Goal: Task Accomplishment & Management: Complete application form

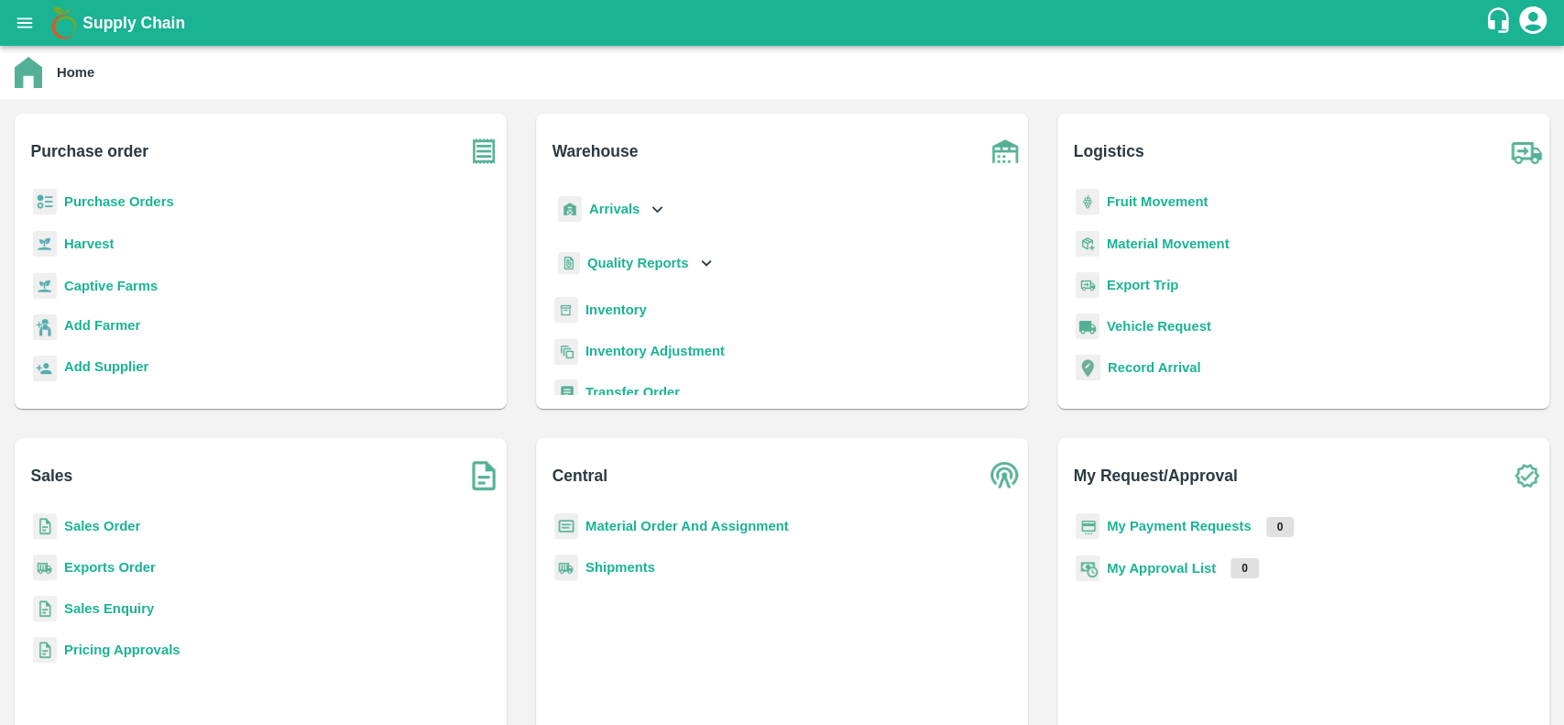
scroll to position [22, 0]
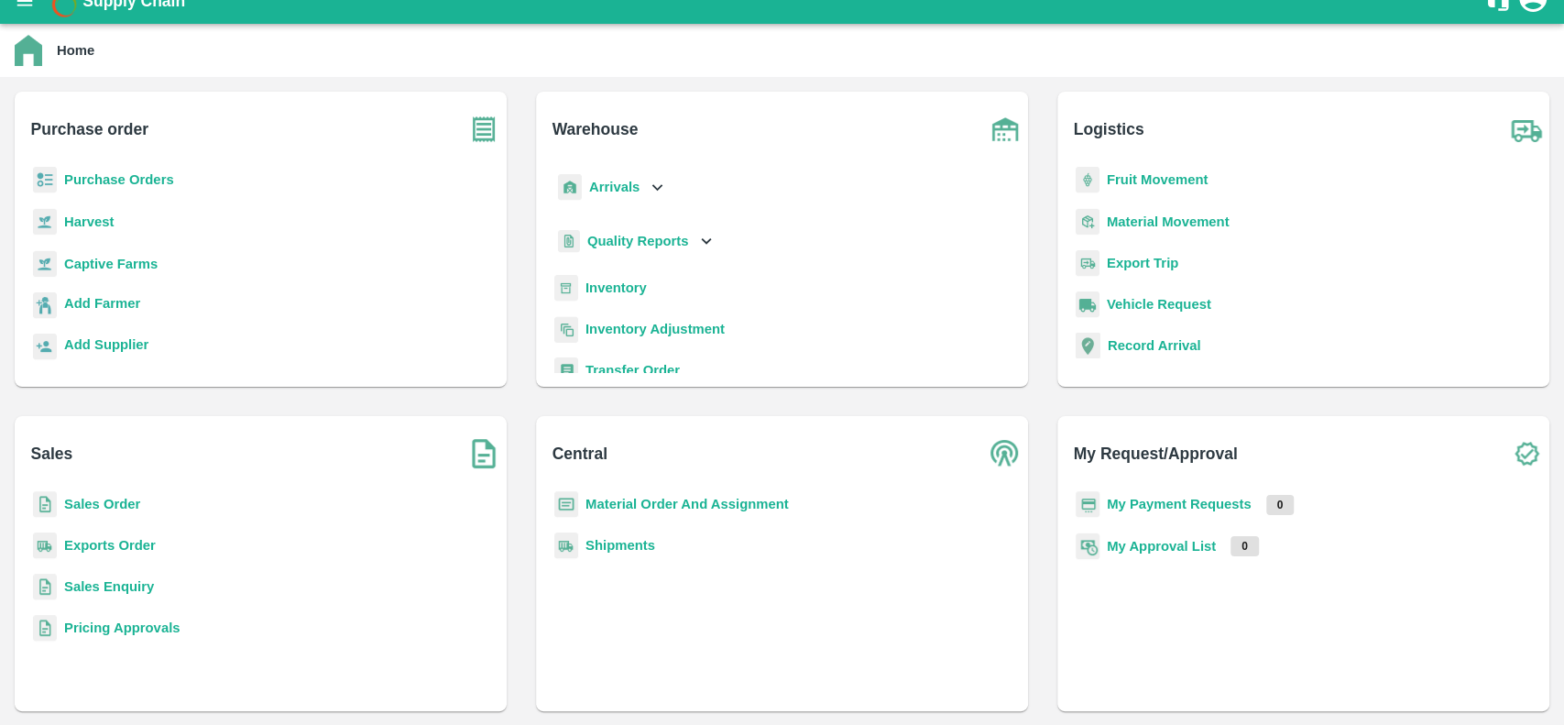
click at [620, 280] on b "Inventory" at bounding box center [615, 287] width 61 height 15
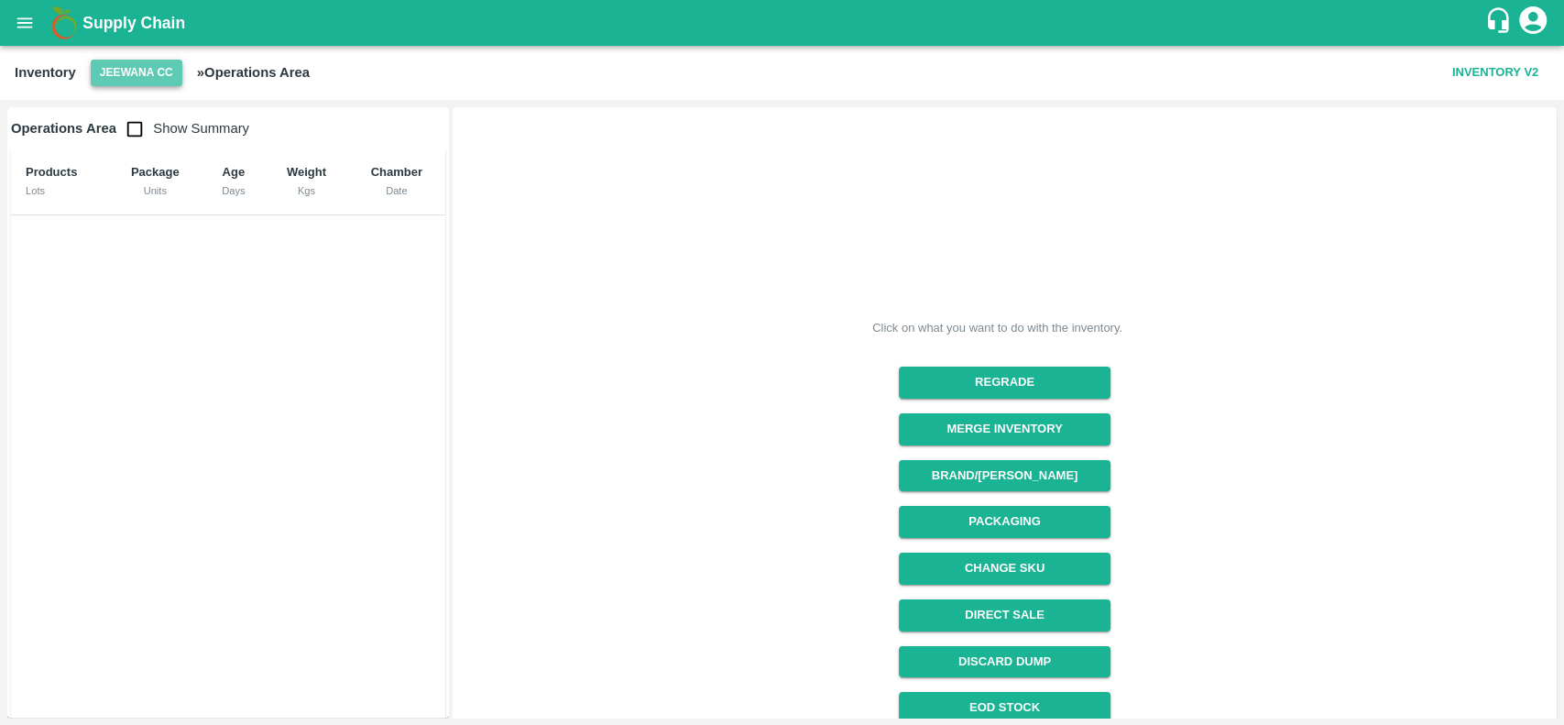
click at [145, 72] on button "Jeewana CC" at bounding box center [137, 73] width 92 height 27
click at [154, 213] on li "Ahmednagar PH" at bounding box center [136, 204] width 130 height 31
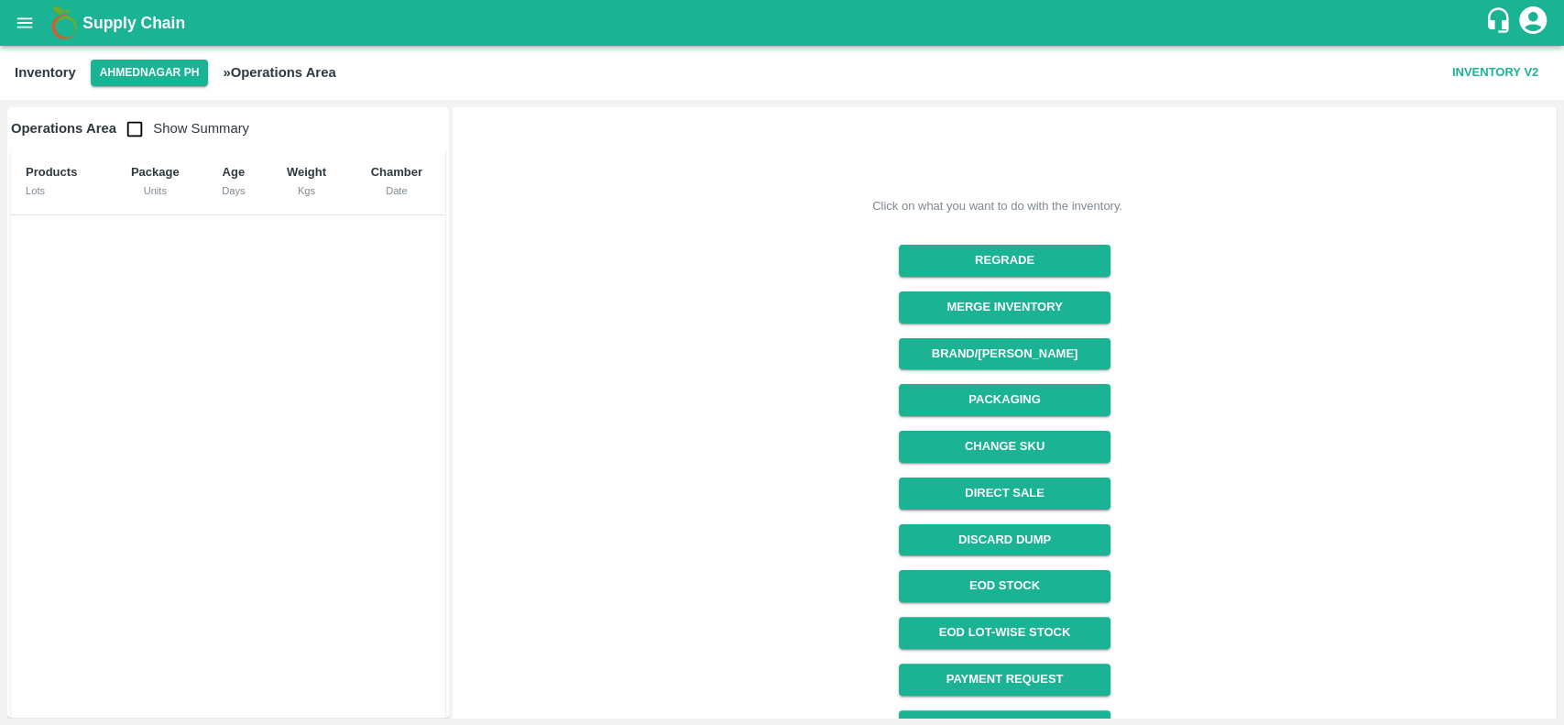
scroll to position [154, 0]
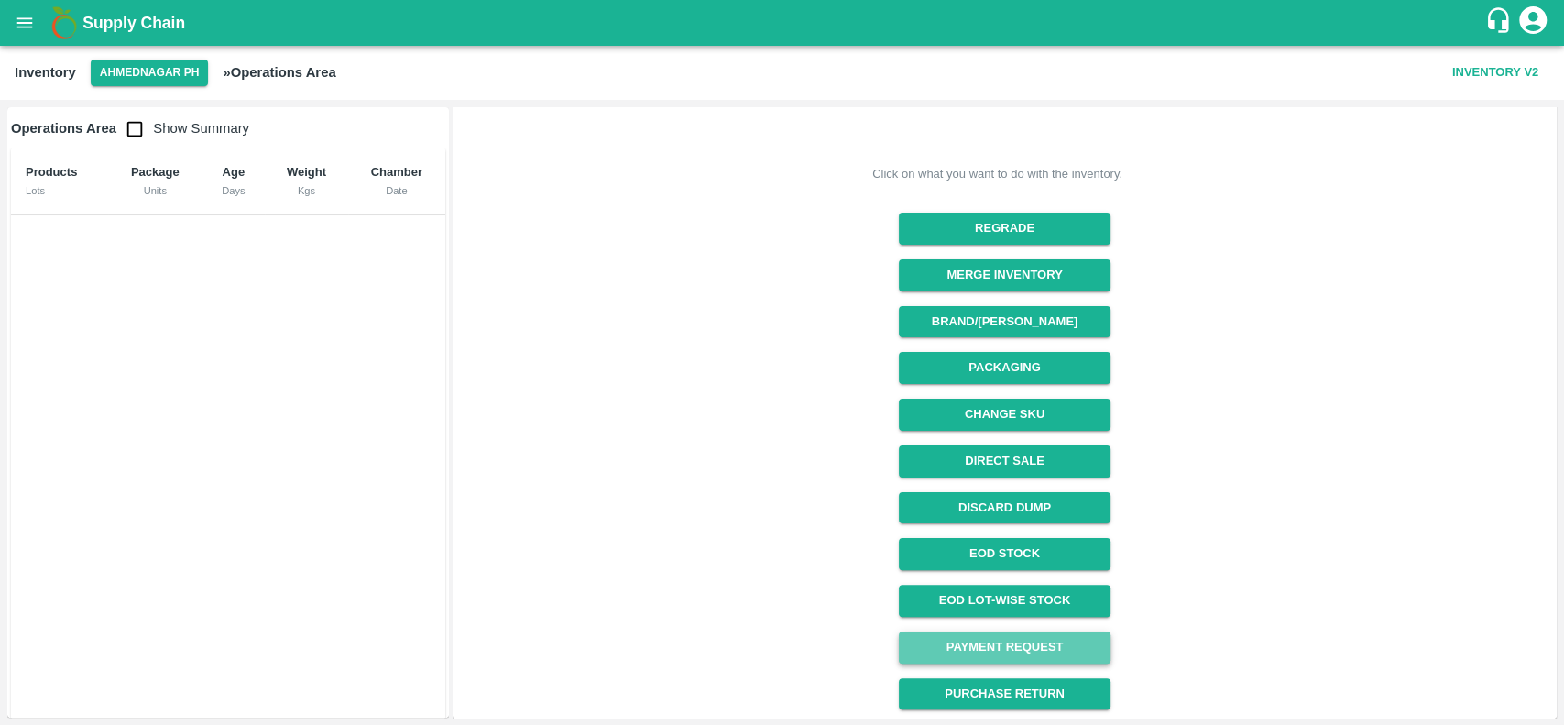
click at [1010, 645] on link "Payment Request" at bounding box center [1005, 647] width 212 height 32
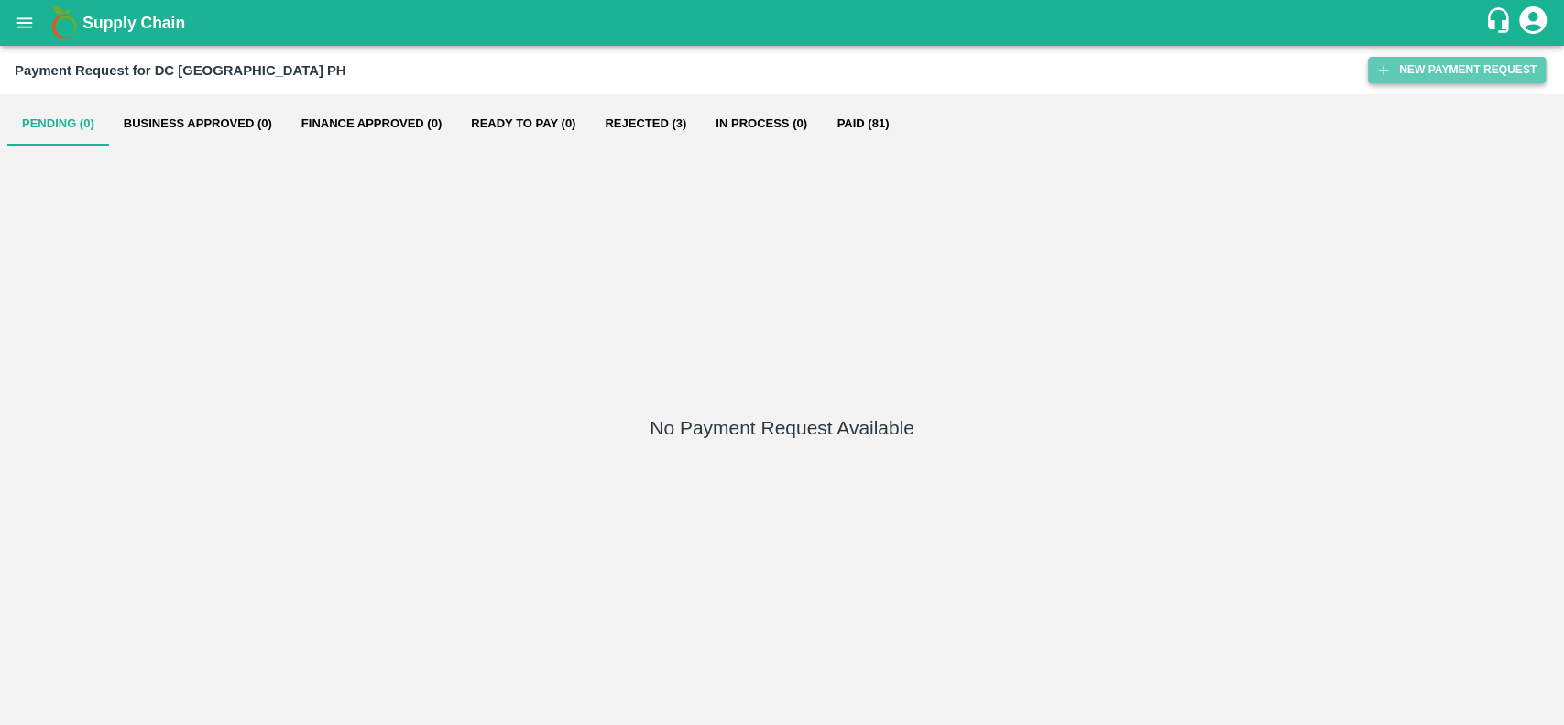
click at [1390, 57] on button "New Payment Request" at bounding box center [1457, 70] width 178 height 27
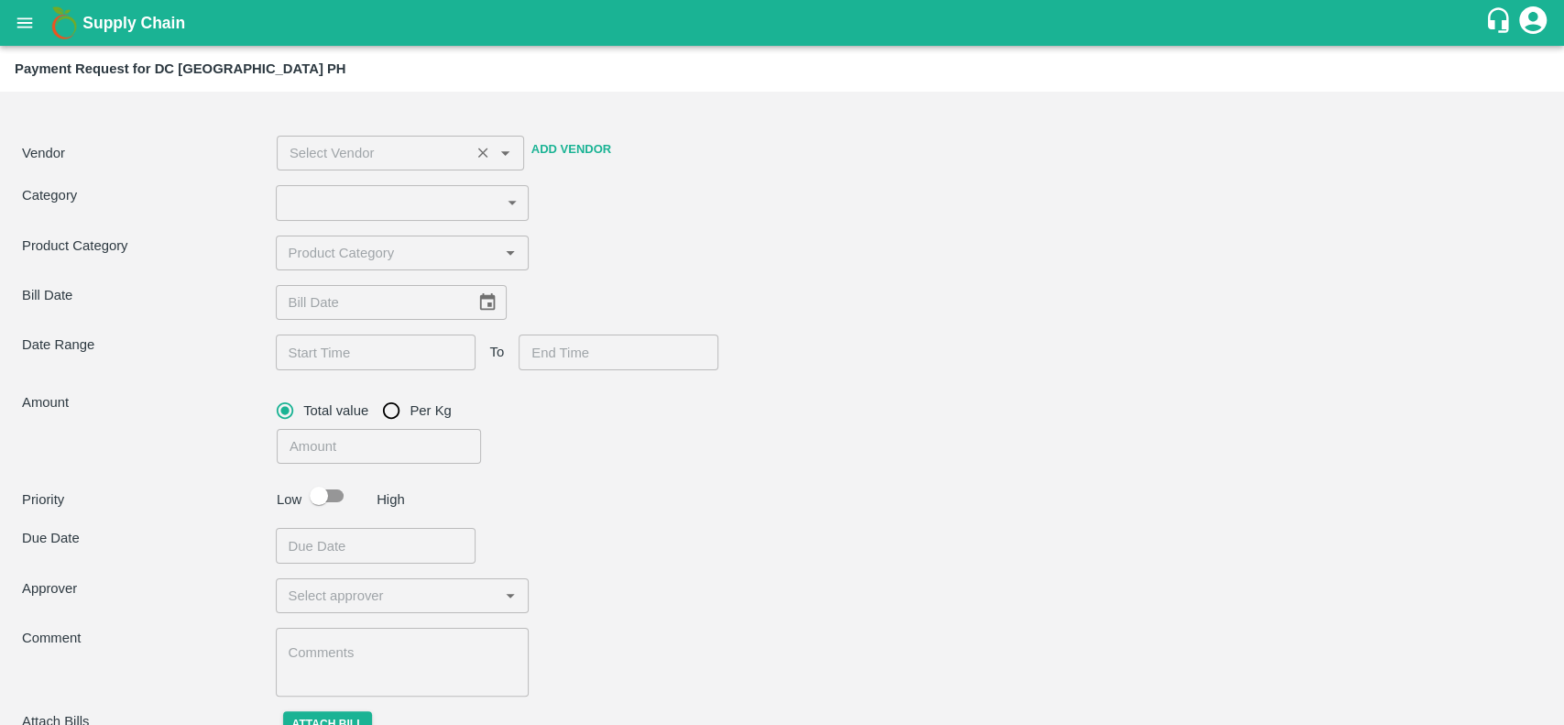
click at [387, 149] on input "input" at bounding box center [373, 153] width 182 height 24
type input "b"
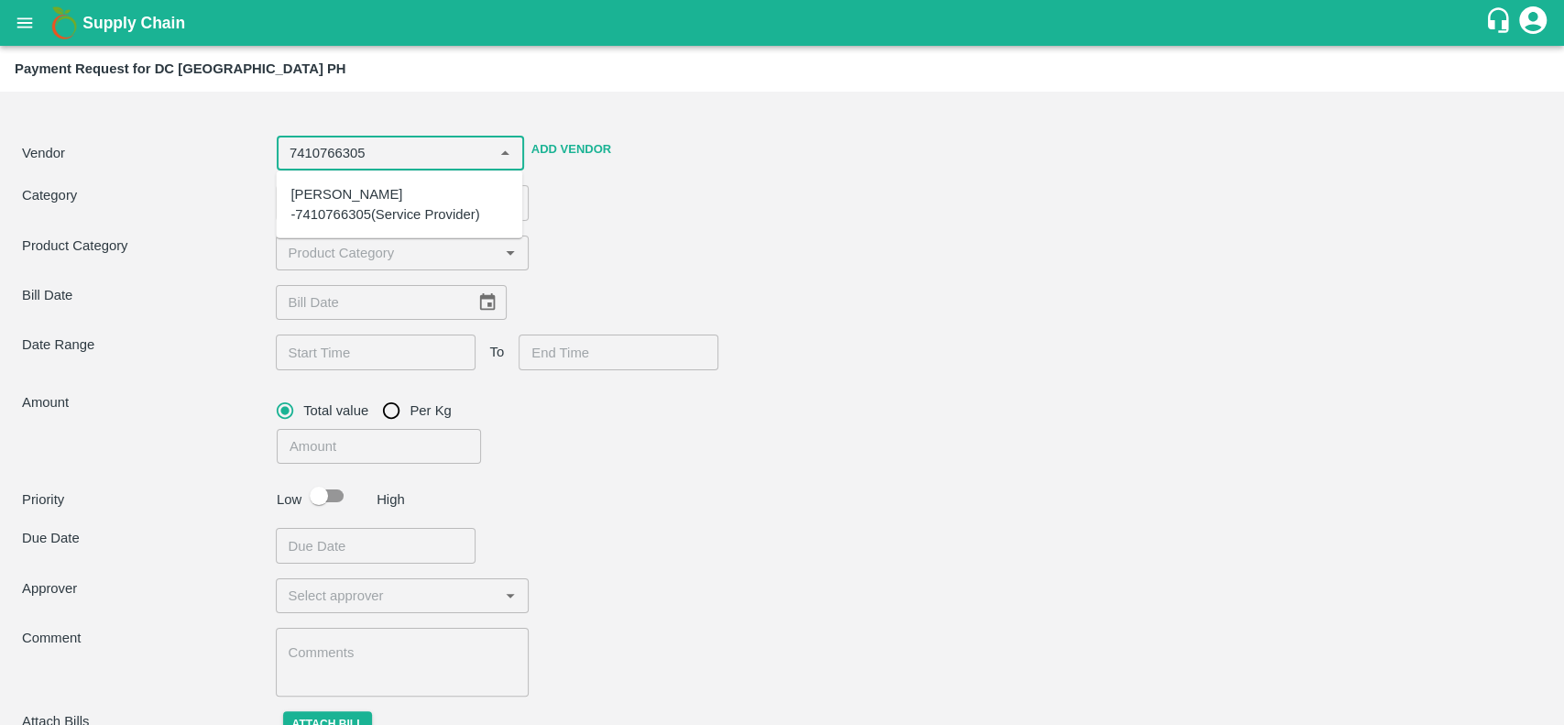
click at [394, 218] on div "[PERSON_NAME] -7410766305(Service Provider)" at bounding box center [398, 204] width 217 height 41
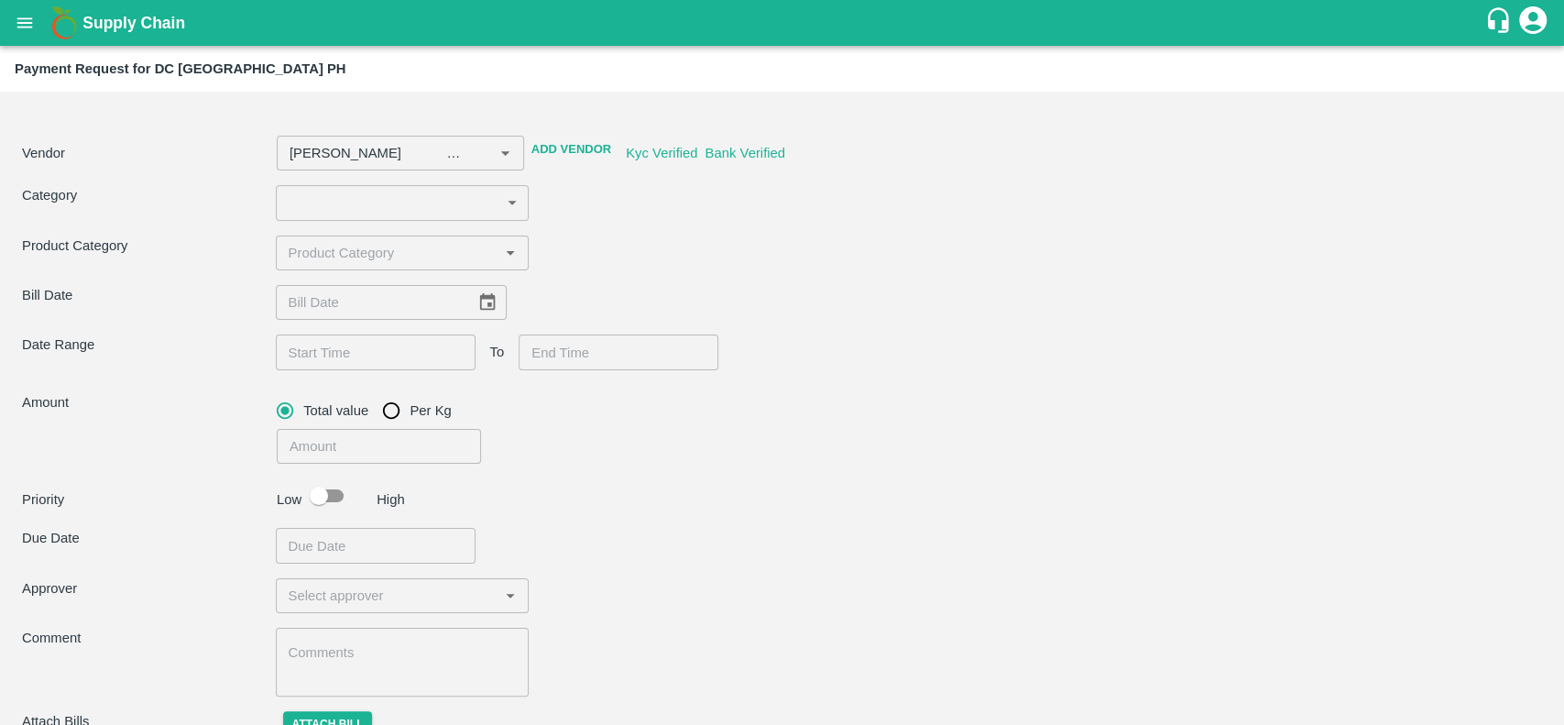
click at [647, 216] on div "Category ​ ​" at bounding box center [782, 202] width 1520 height 35
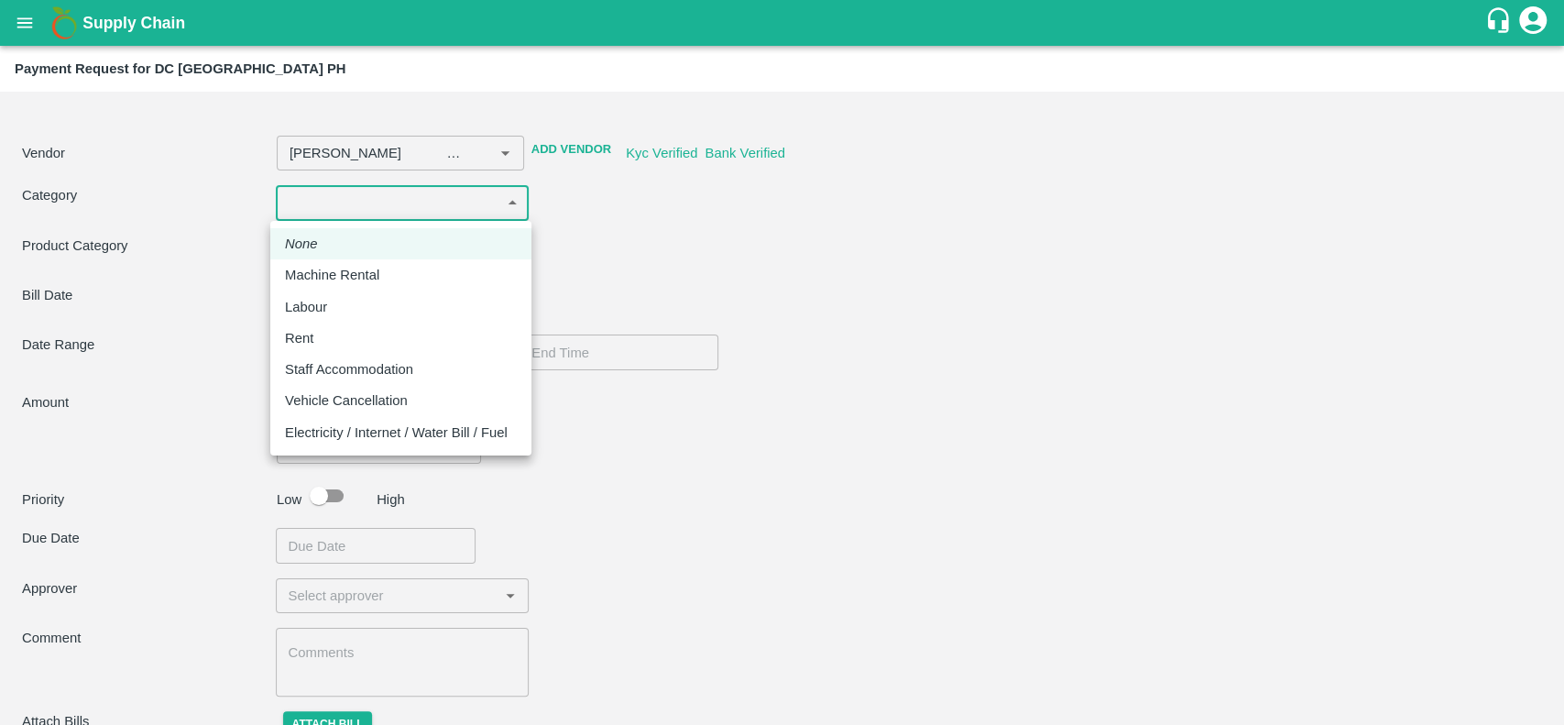
click at [424, 211] on body "Supply Chain Payment Request for DC [GEOGRAPHIC_DATA] PH Vendor ​ Add Vendor Ky…" at bounding box center [782, 362] width 1564 height 725
click at [375, 335] on div "Rent" at bounding box center [401, 338] width 232 height 20
type input "[PERSON_NAME] -7410766305(Service Provider)"
type input "3"
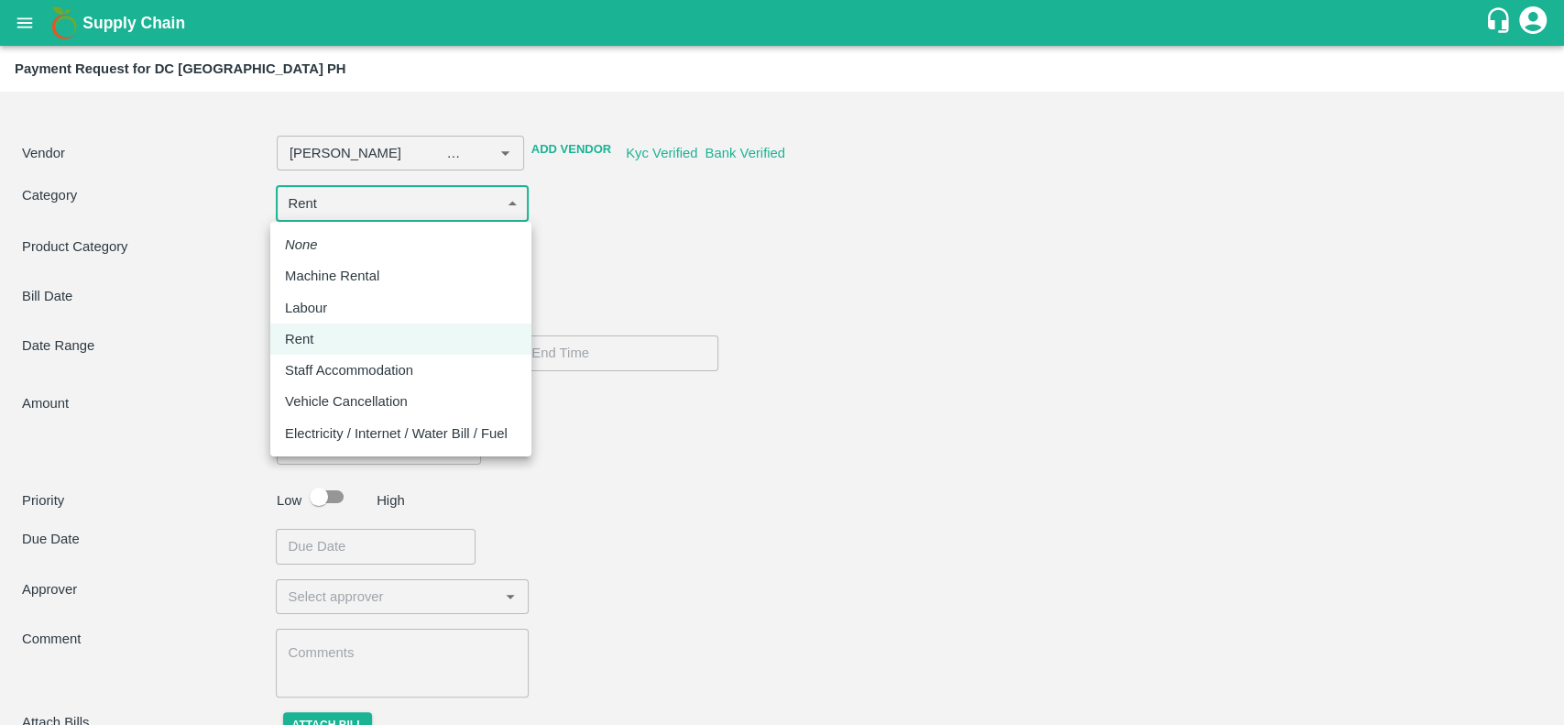
click at [355, 199] on body "Supply Chain Payment Request for DC [GEOGRAPHIC_DATA] PH Vendor ​ Add Vendor Ky…" at bounding box center [782, 362] width 1564 height 725
click at [684, 267] on div at bounding box center [782, 362] width 1564 height 725
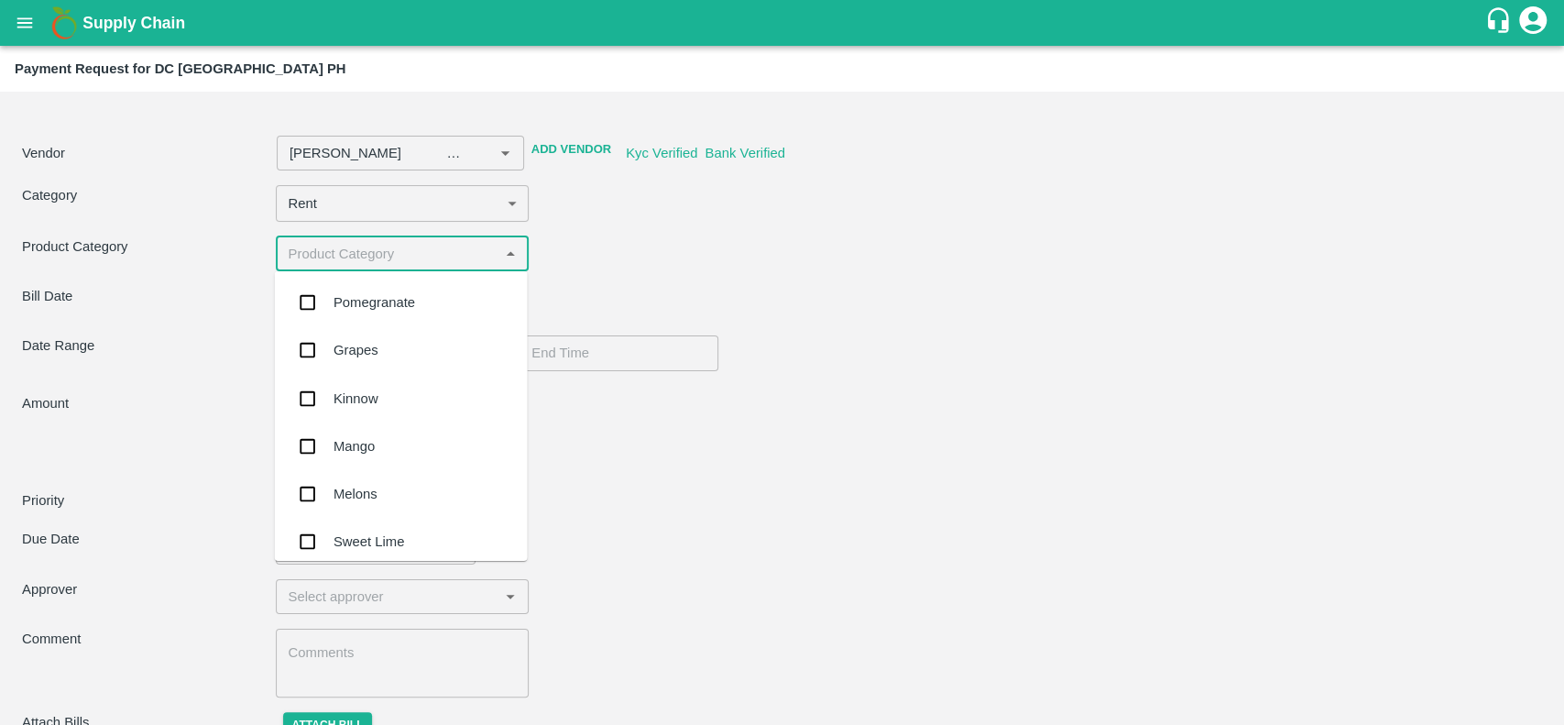
click at [370, 262] on input "input" at bounding box center [387, 254] width 213 height 24
click at [374, 316] on div "Pomegranate" at bounding box center [401, 303] width 253 height 48
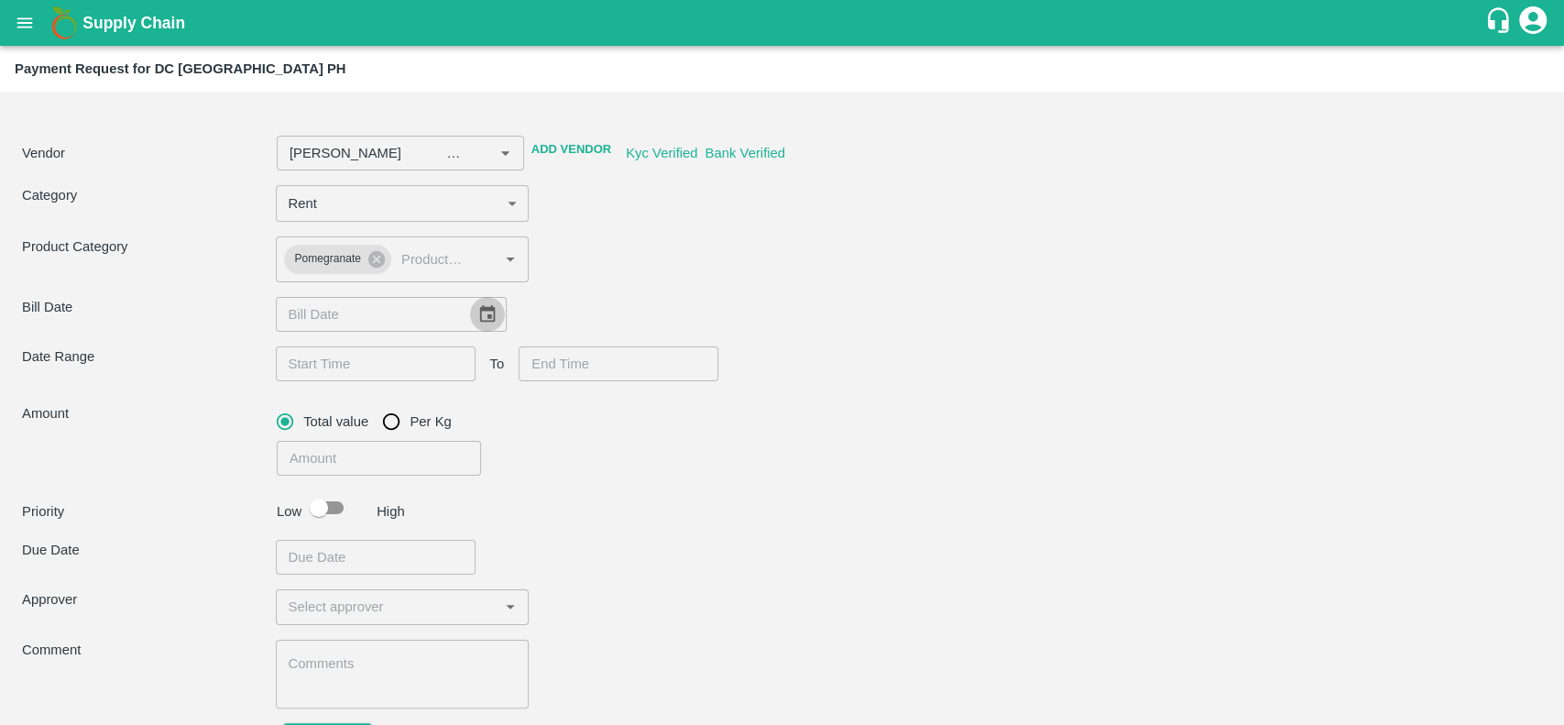
click at [484, 310] on icon "Choose date" at bounding box center [487, 313] width 16 height 17
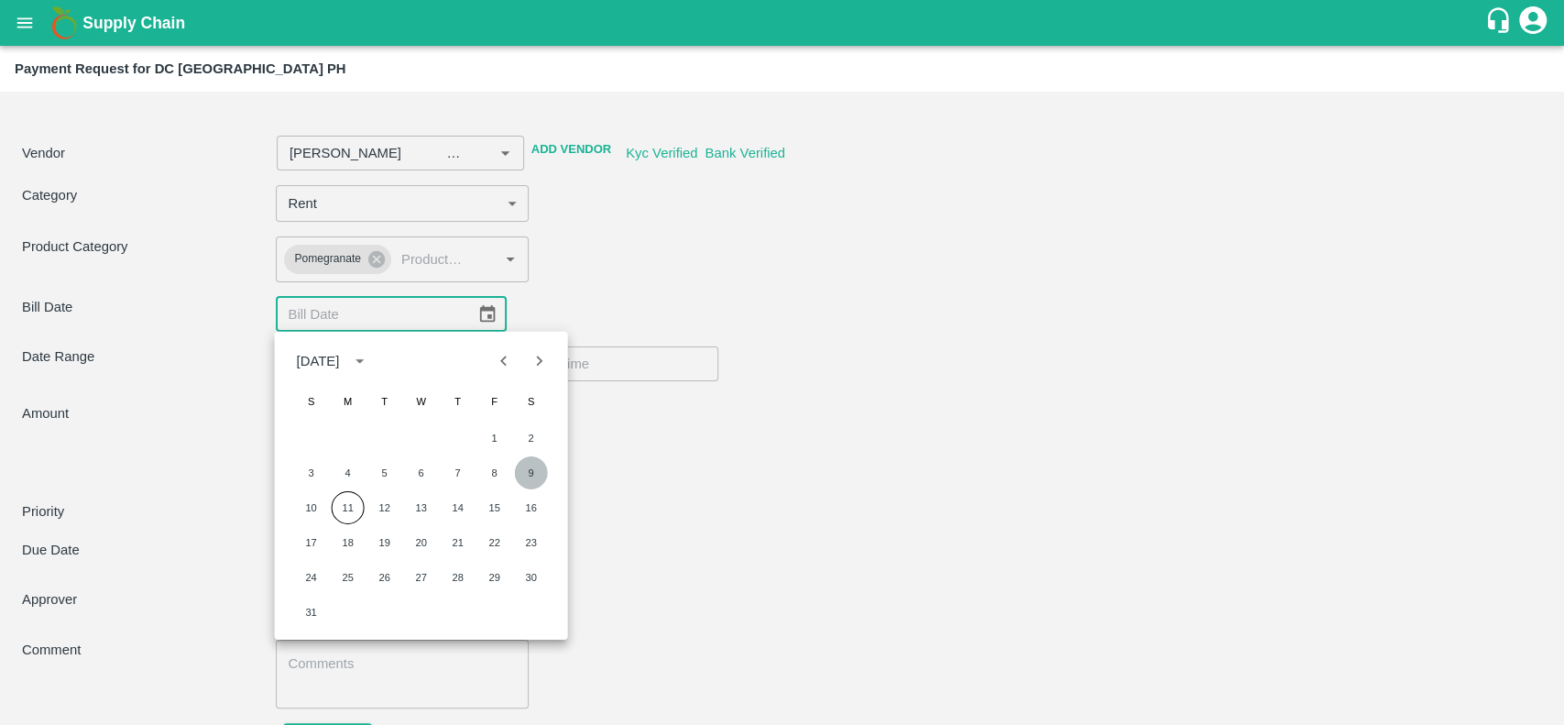
click at [529, 474] on button "9" at bounding box center [531, 472] width 33 height 33
type input "[PERSON_NAME] -7410766305(Service Provider)"
type input "[DATE]"
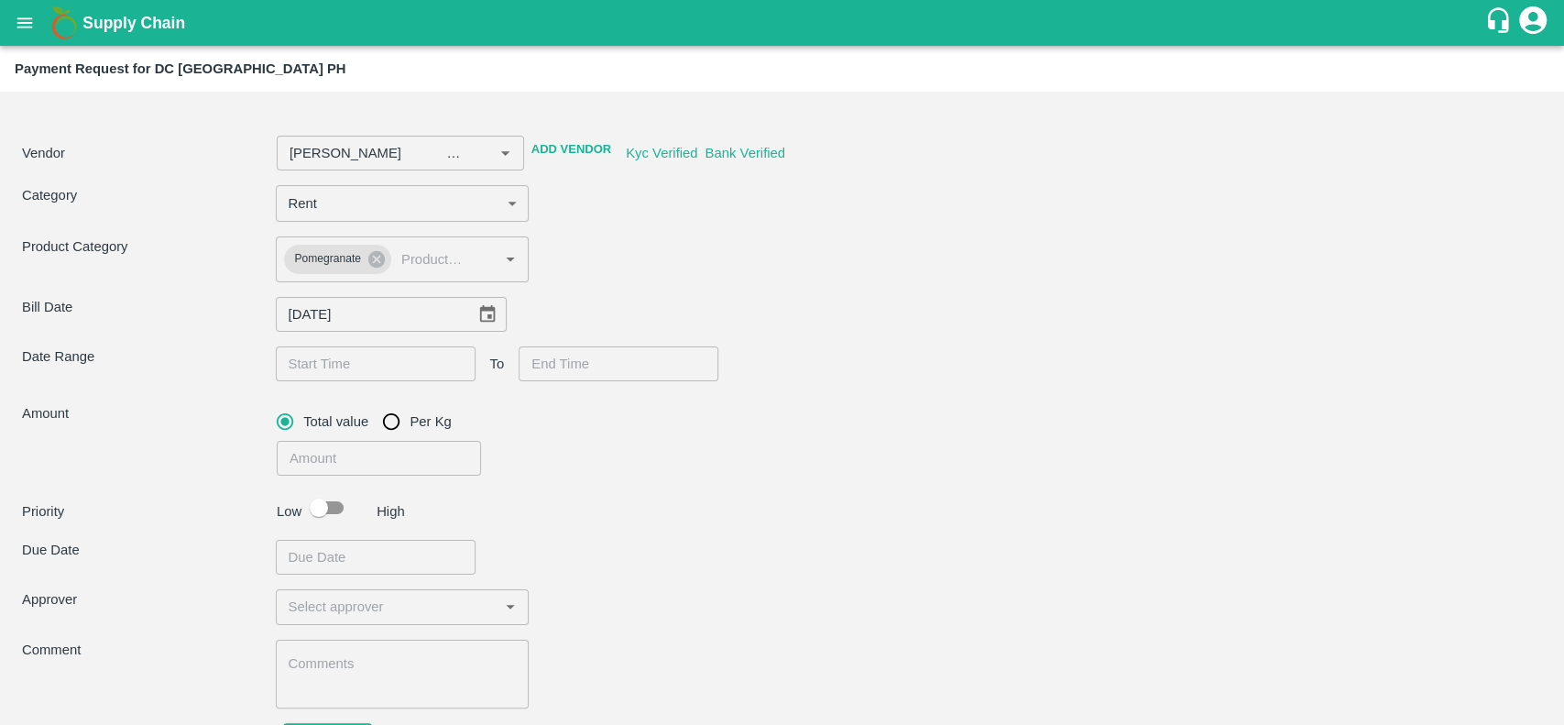
type input "DD/MM/YYYY hh:mm aa"
click at [381, 365] on input "DD/MM/YYYY hh:mm aa" at bounding box center [369, 363] width 187 height 35
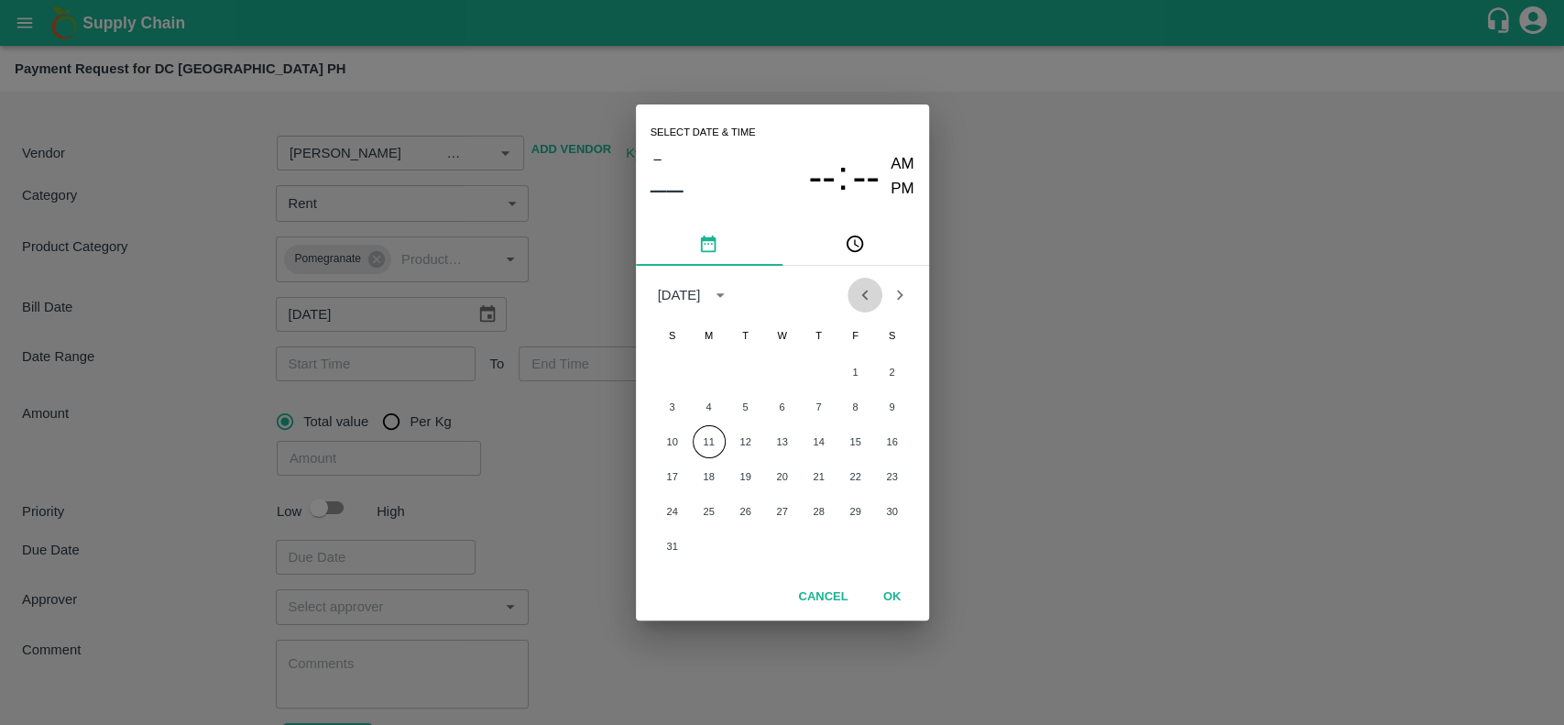
click at [858, 285] on icon "Previous month" at bounding box center [865, 295] width 20 height 20
click at [776, 402] on button "9" at bounding box center [782, 406] width 33 height 33
type input "[PERSON_NAME] -7410766305(Service Provider)"
type input "[DATE] 12:00 AM"
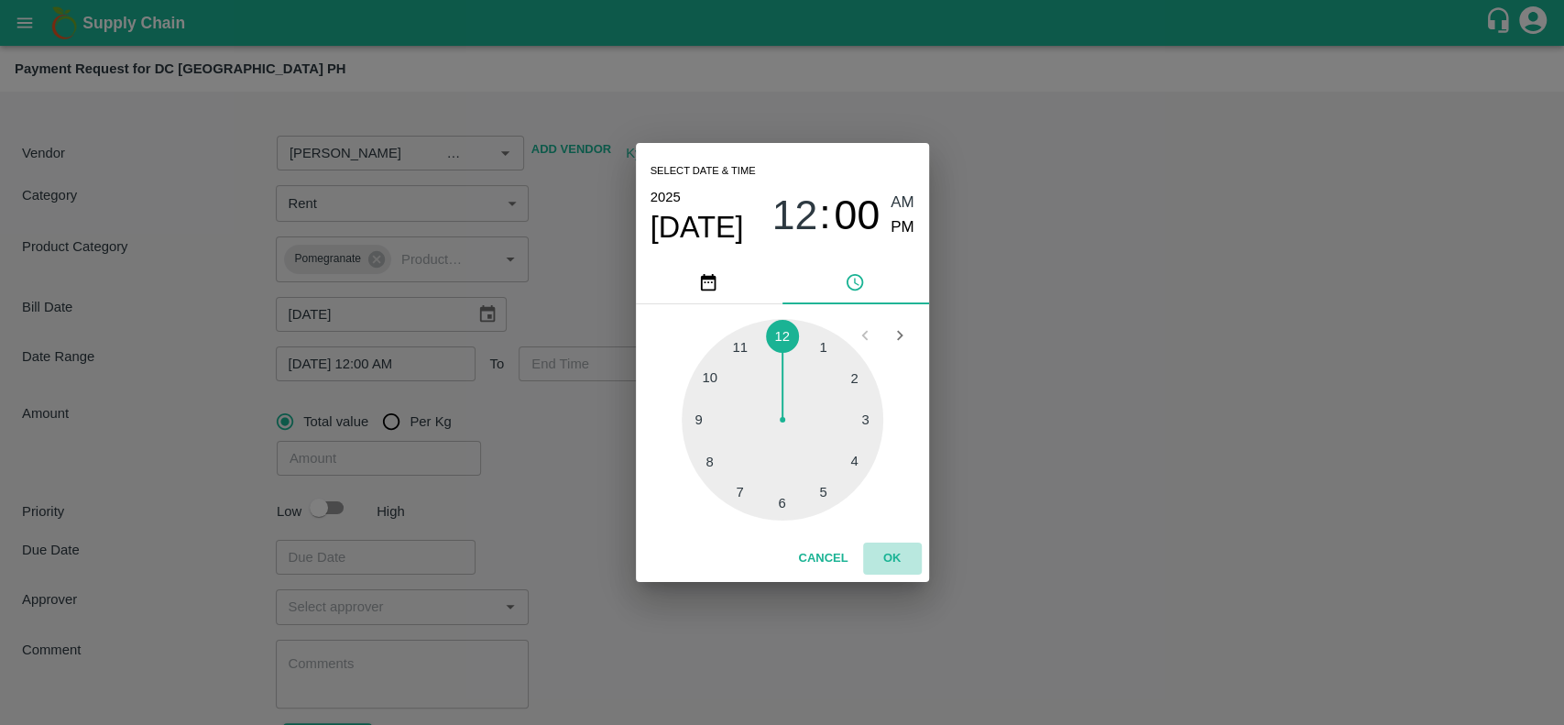
click at [869, 553] on button "OK" at bounding box center [892, 558] width 59 height 32
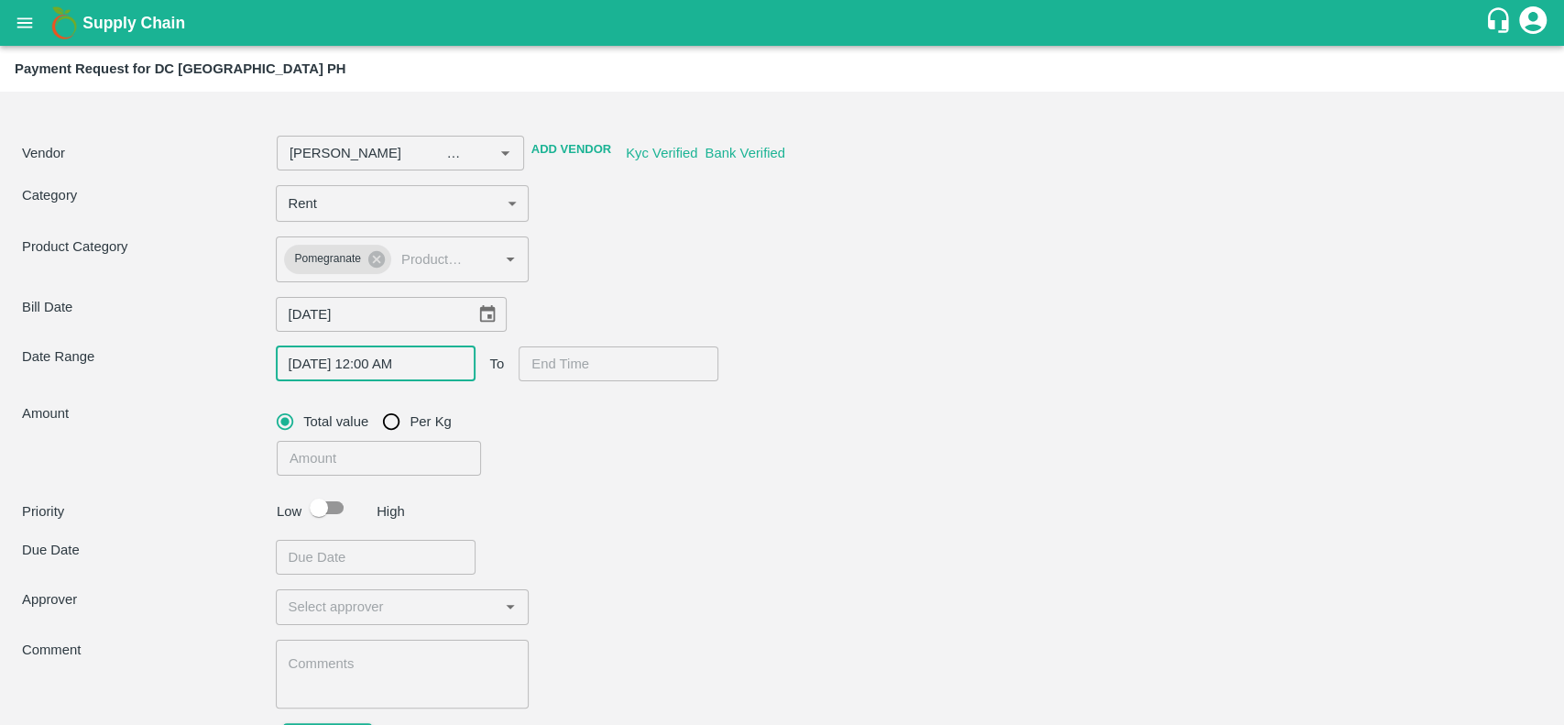
type input "DD/MM/YYYY hh:mm aa"
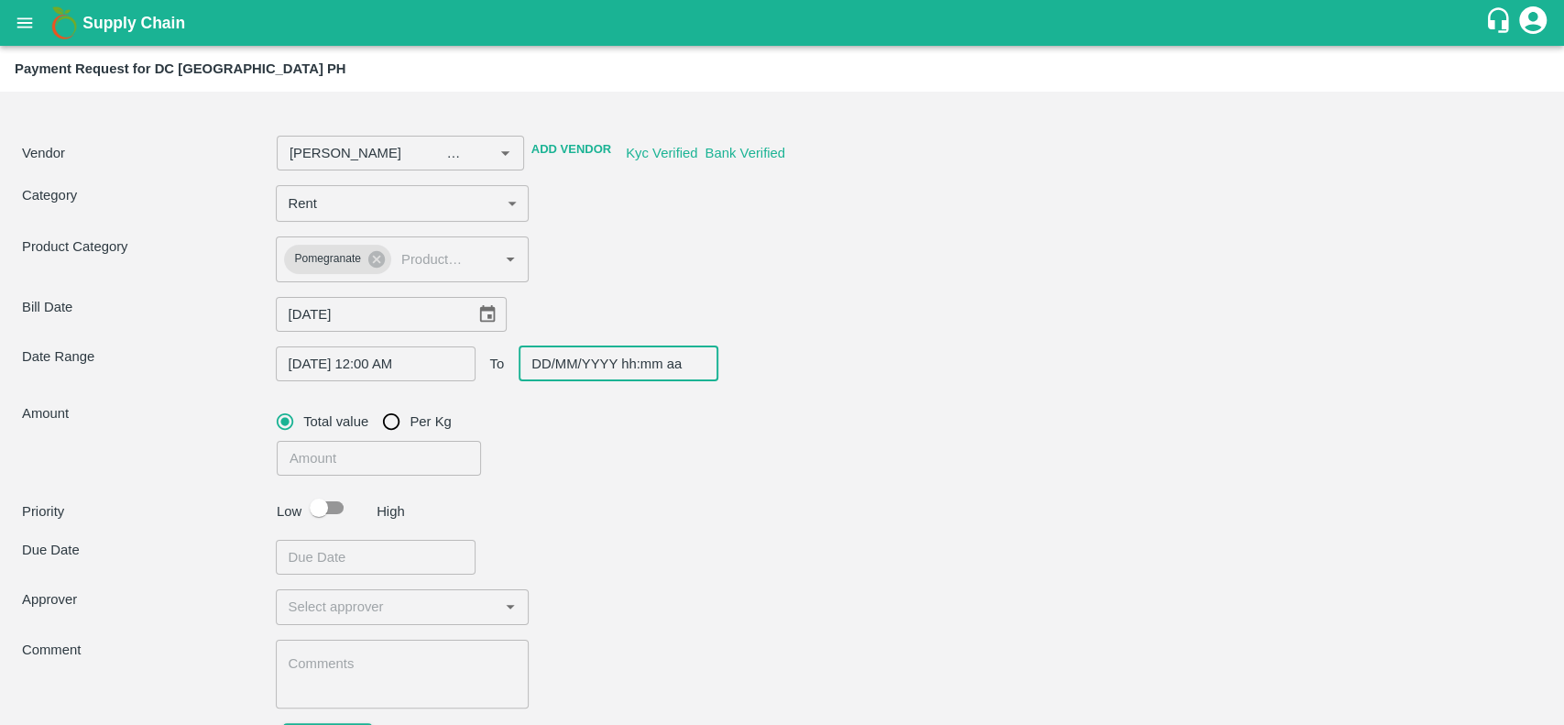
click at [582, 356] on input "DD/MM/YYYY hh:mm aa" at bounding box center [612, 363] width 187 height 35
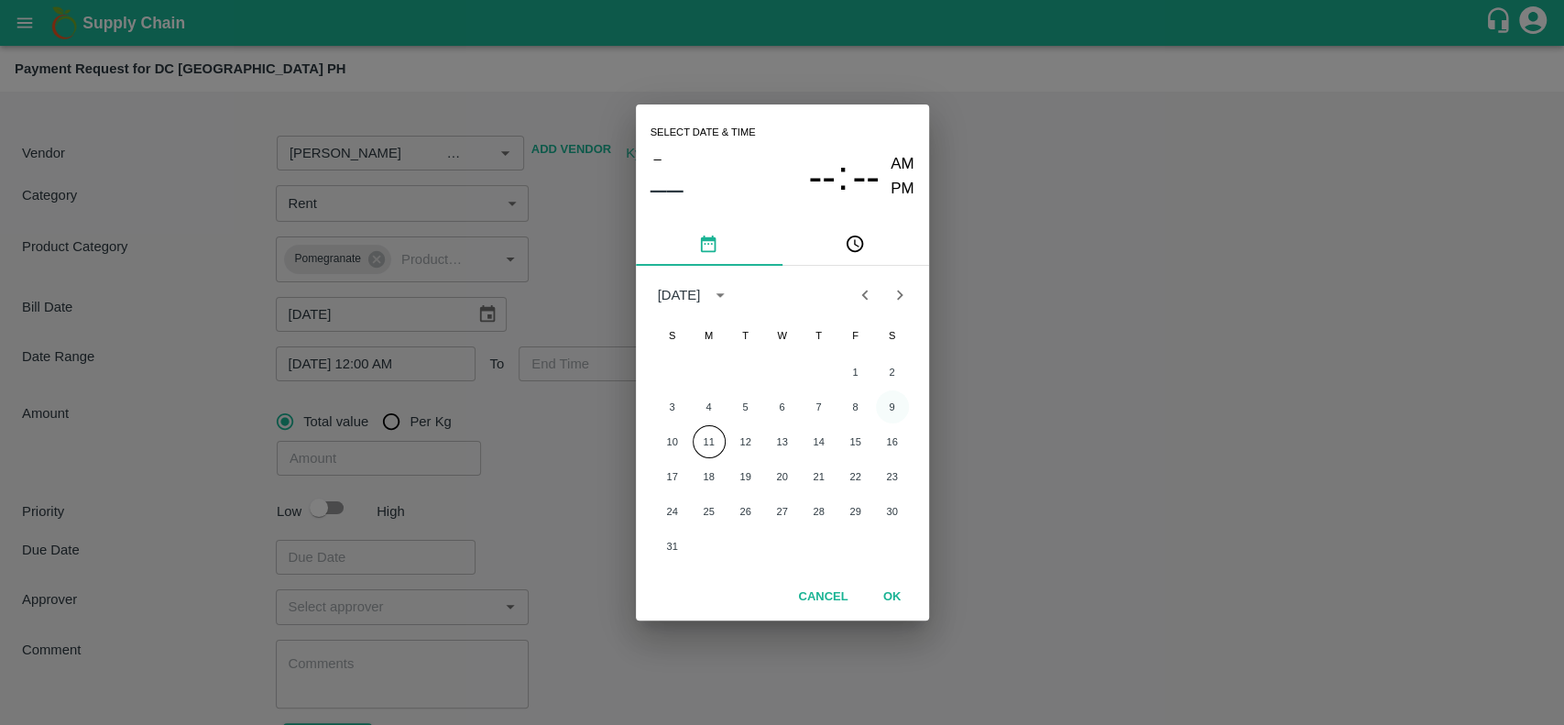
click at [887, 412] on button "9" at bounding box center [892, 406] width 33 height 33
type input "[PERSON_NAME] -7410766305(Service Provider)"
type input "[DATE] 12:00 AM"
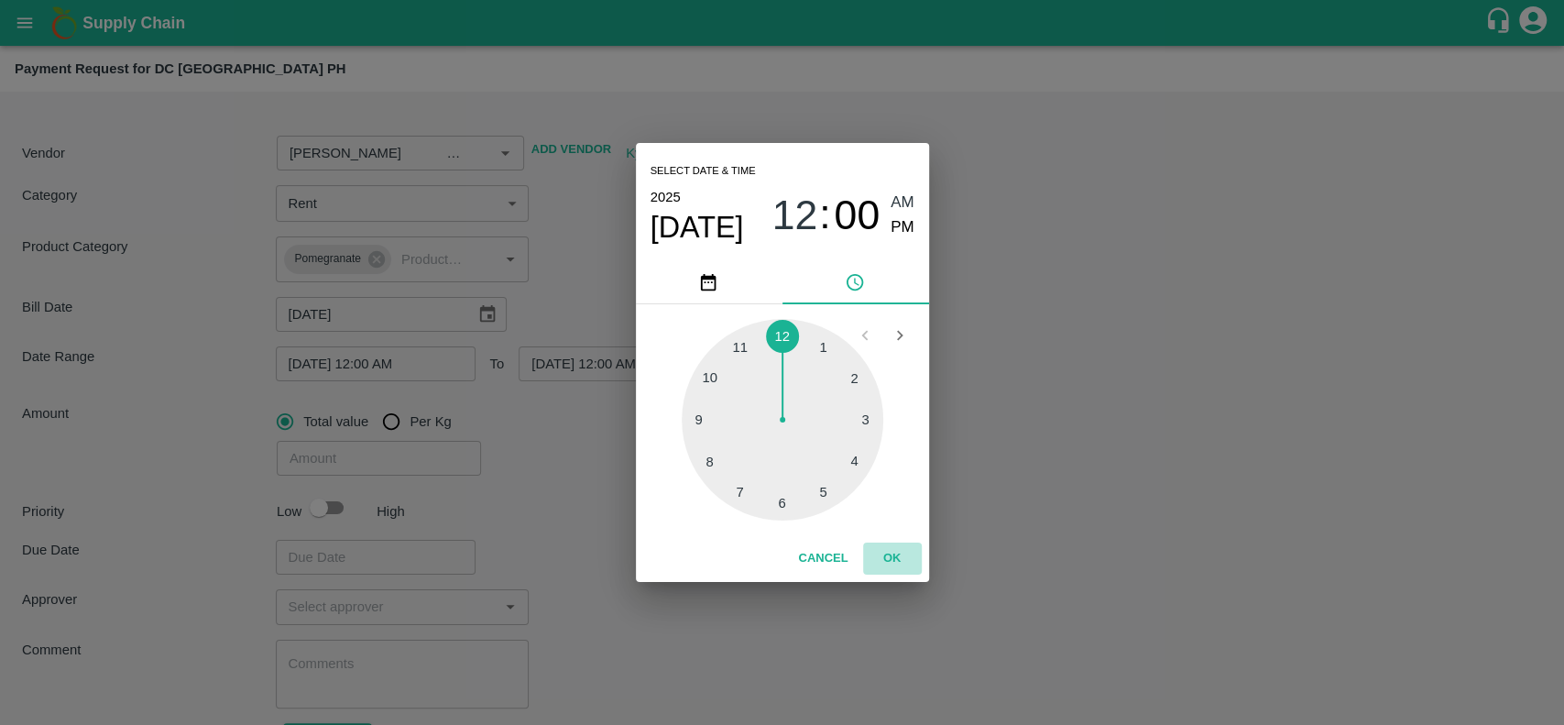
click at [902, 552] on button "OK" at bounding box center [892, 558] width 59 height 32
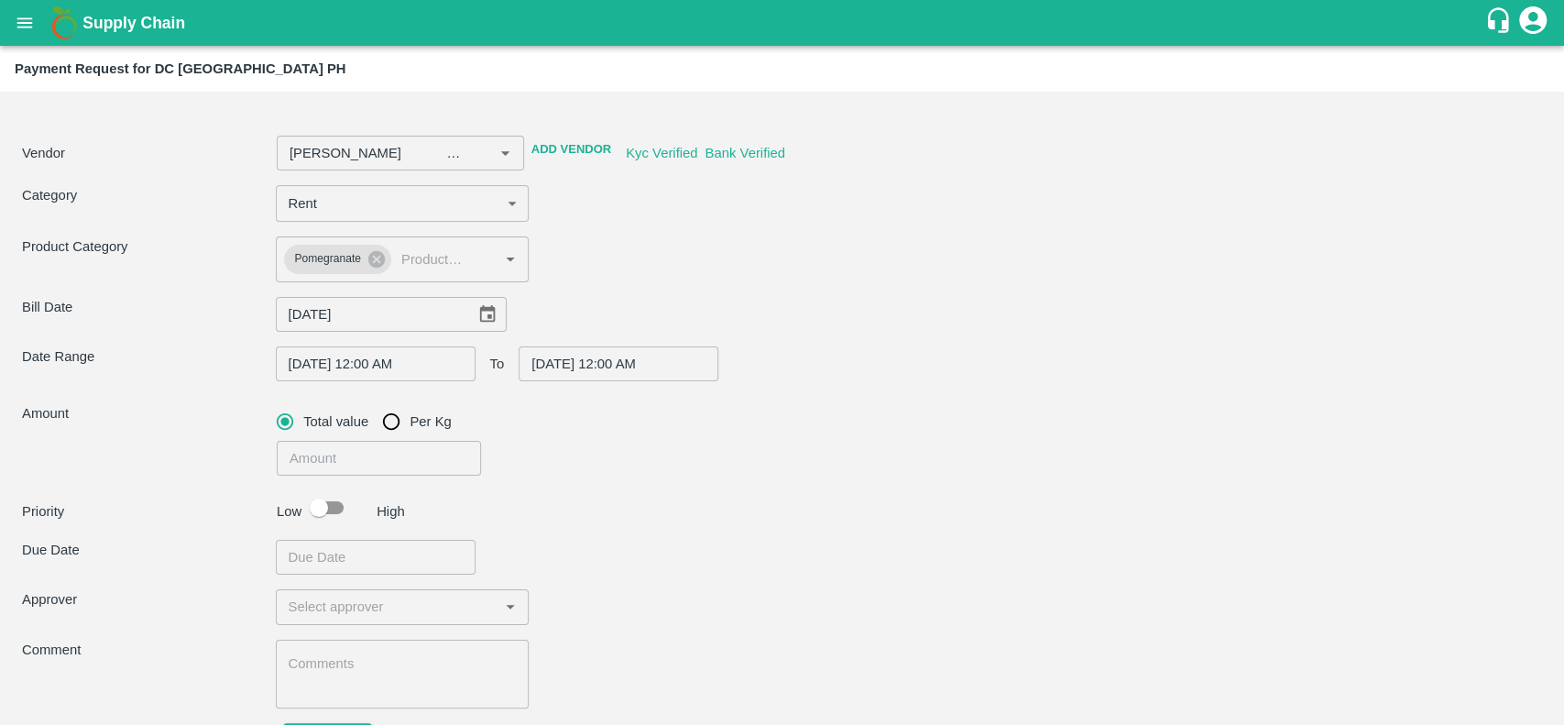
click at [902, 552] on div "Due Date ​" at bounding box center [782, 557] width 1520 height 35
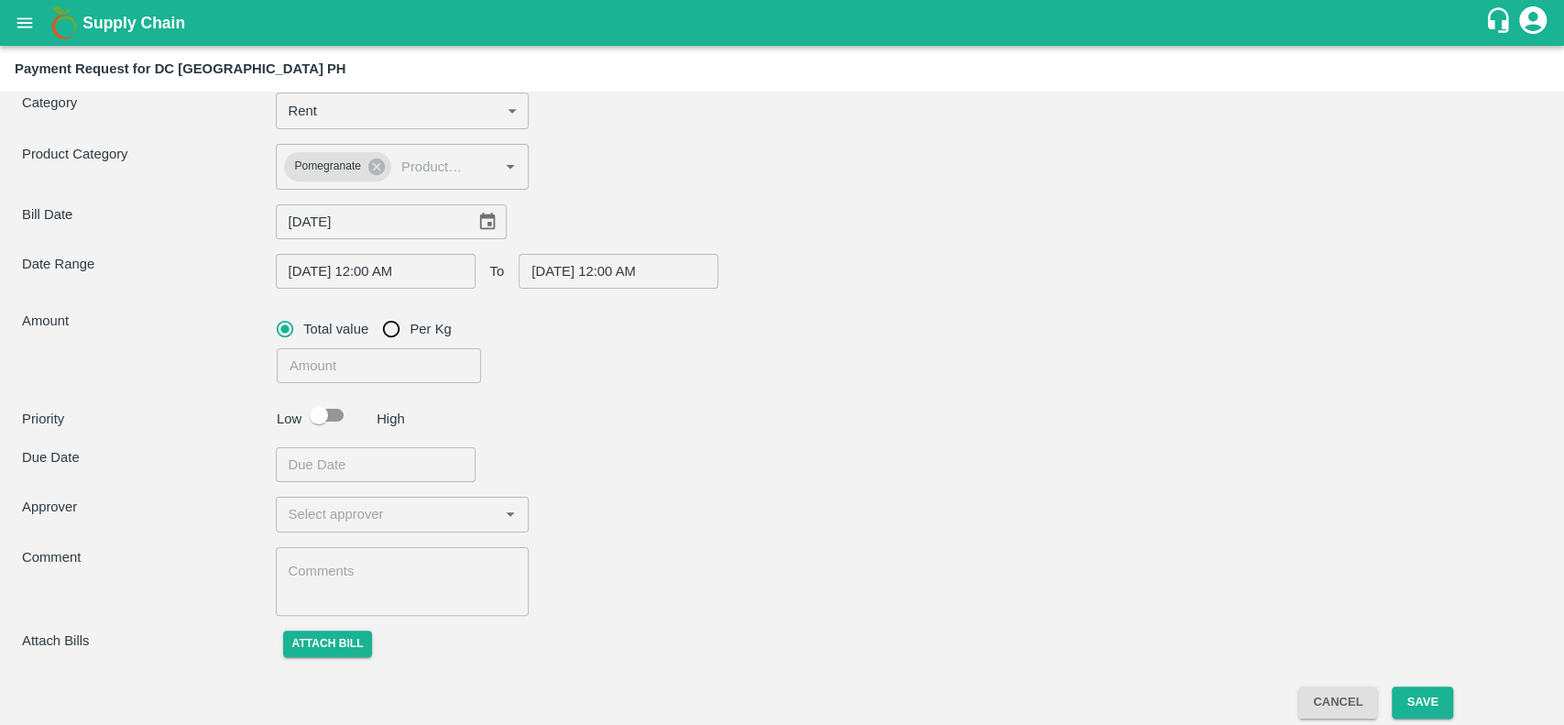
click at [425, 365] on input "number" at bounding box center [379, 365] width 205 height 35
type input "[PERSON_NAME] -7410766305(Service Provider)"
type input "2"
type input "[PERSON_NAME] -7410766305(Service Provider)"
type input "28"
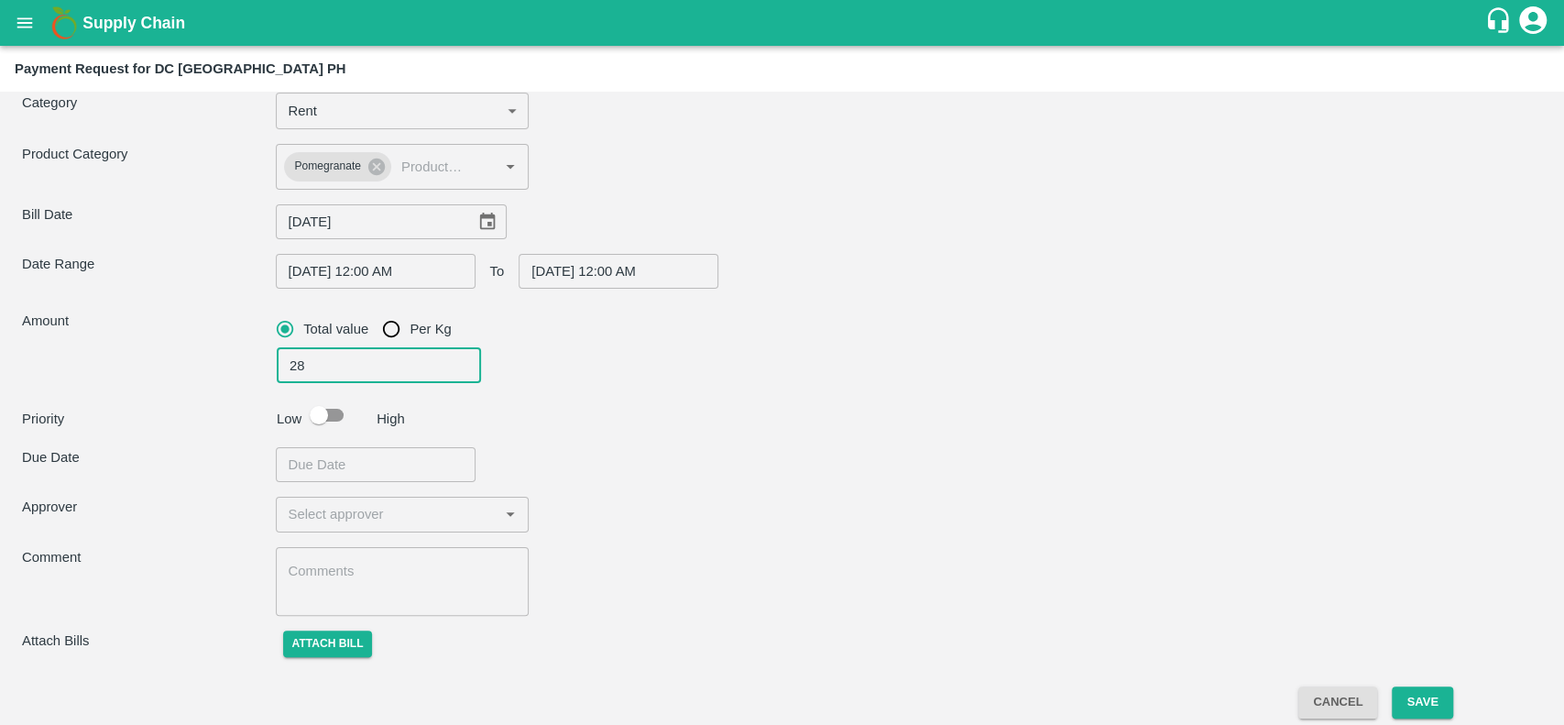
type input "[PERSON_NAME] -7410766305(Service Provider)"
type input "280"
type input "[PERSON_NAME] -7410766305(Service Provider)"
type input "2800"
type input "[PERSON_NAME] -7410766305(Service Provider)"
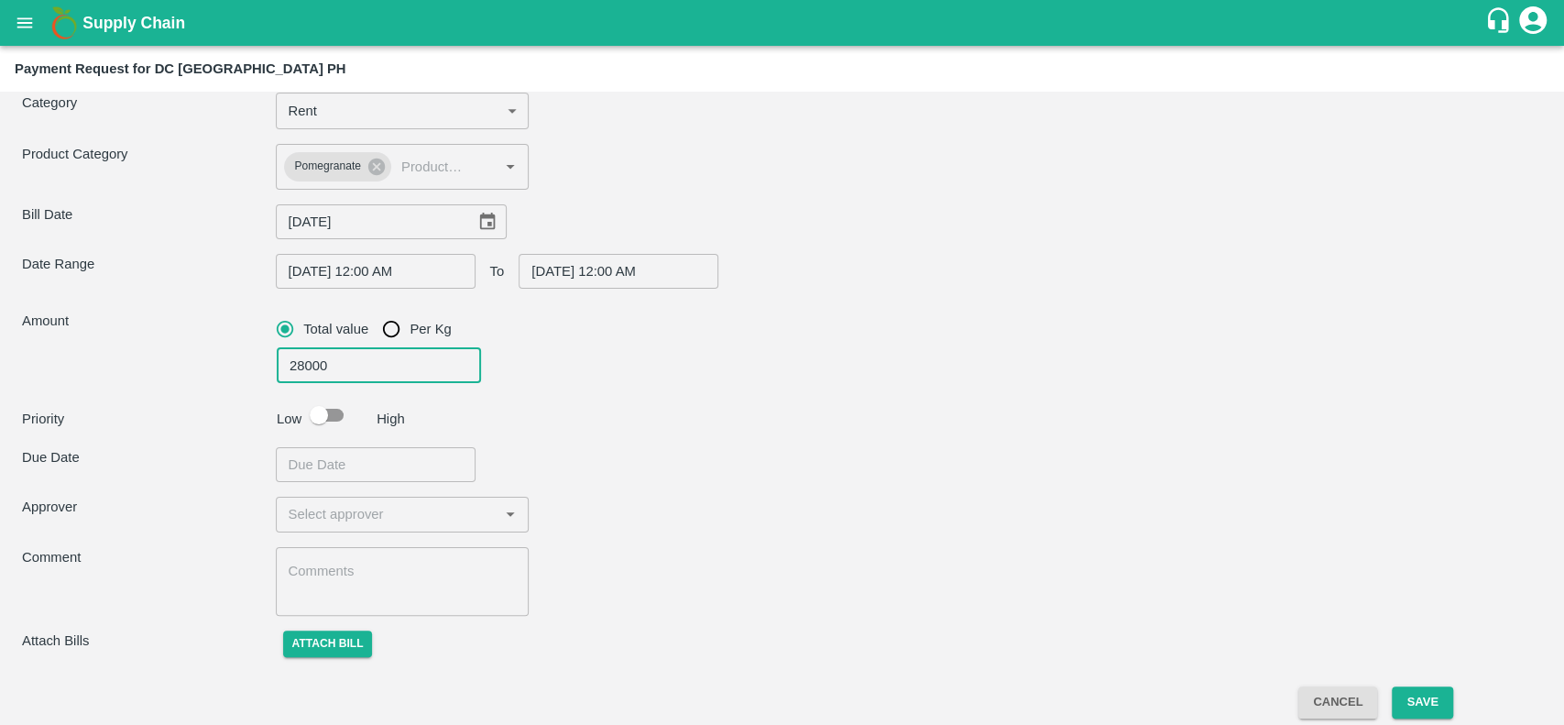
type input "28000"
type input "[PERSON_NAME] -7410766305(Service Provider)"
click at [337, 406] on input "checkbox" at bounding box center [319, 415] width 104 height 35
checkbox input "true"
type input "[PERSON_NAME] -7410766305(Service Provider)"
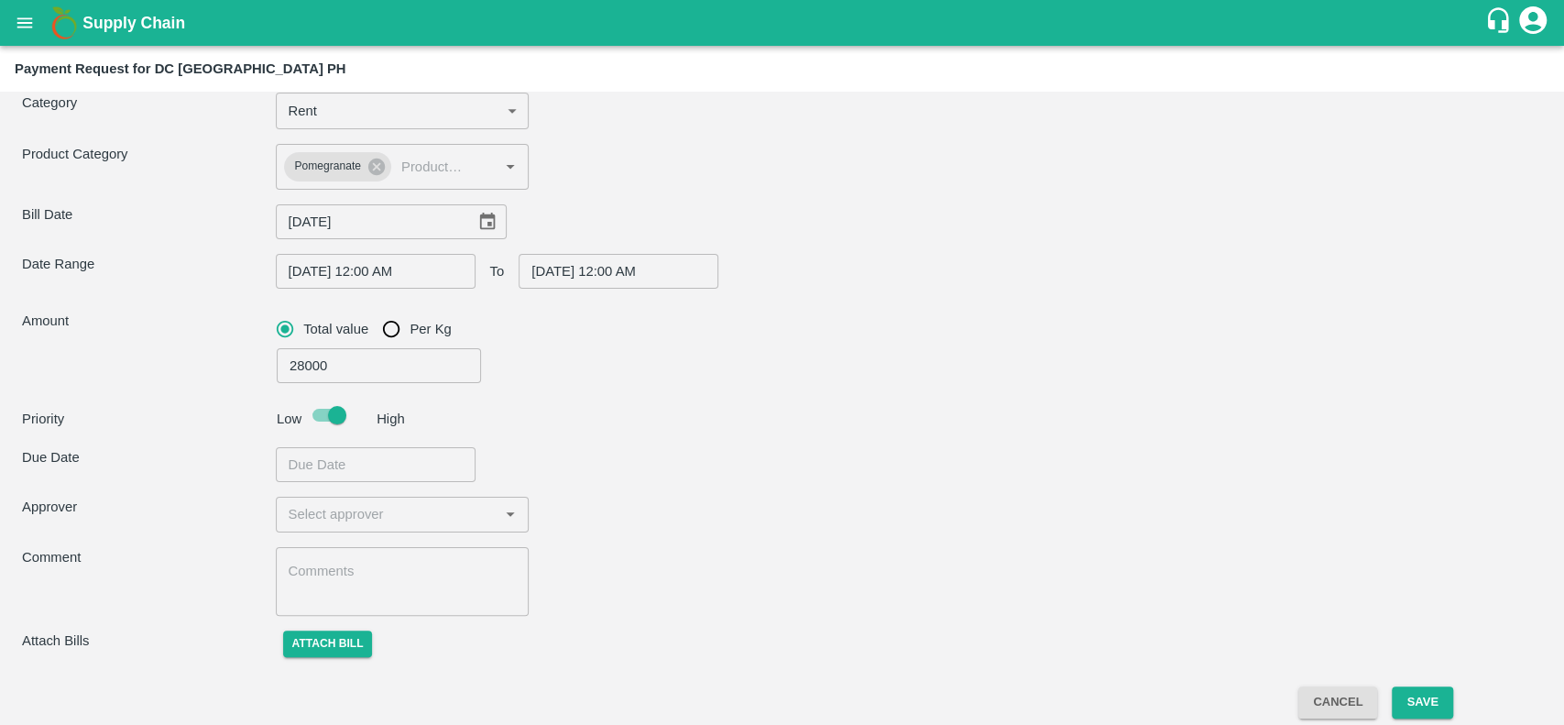
type input "DD/MM/YYYY hh:mm aa"
click at [392, 465] on input "DD/MM/YYYY hh:mm aa" at bounding box center [369, 464] width 187 height 35
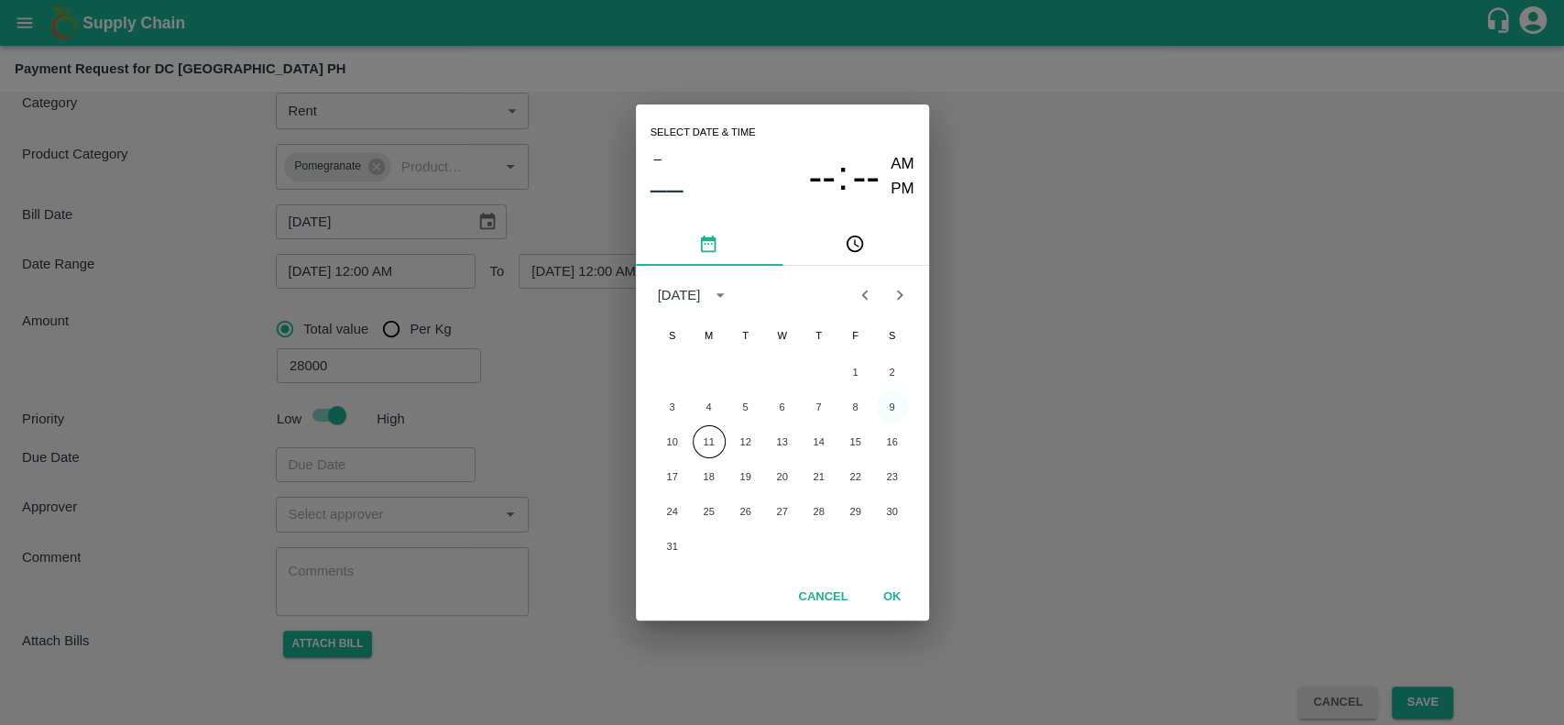
click at [894, 407] on button "9" at bounding box center [892, 406] width 33 height 33
type input "[PERSON_NAME] -7410766305(Service Provider)"
type input "[DATE] 12:00 AM"
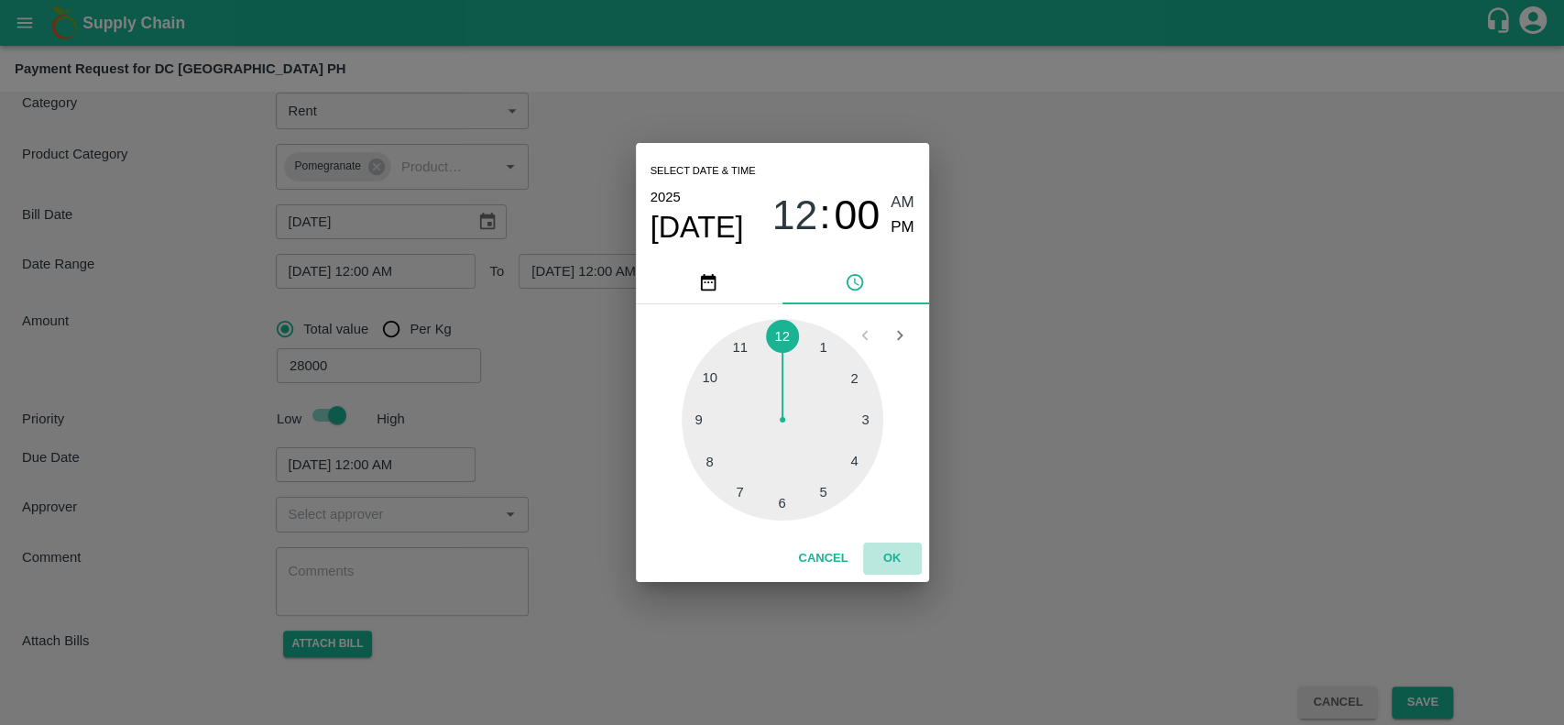
click at [893, 546] on button "OK" at bounding box center [892, 558] width 59 height 32
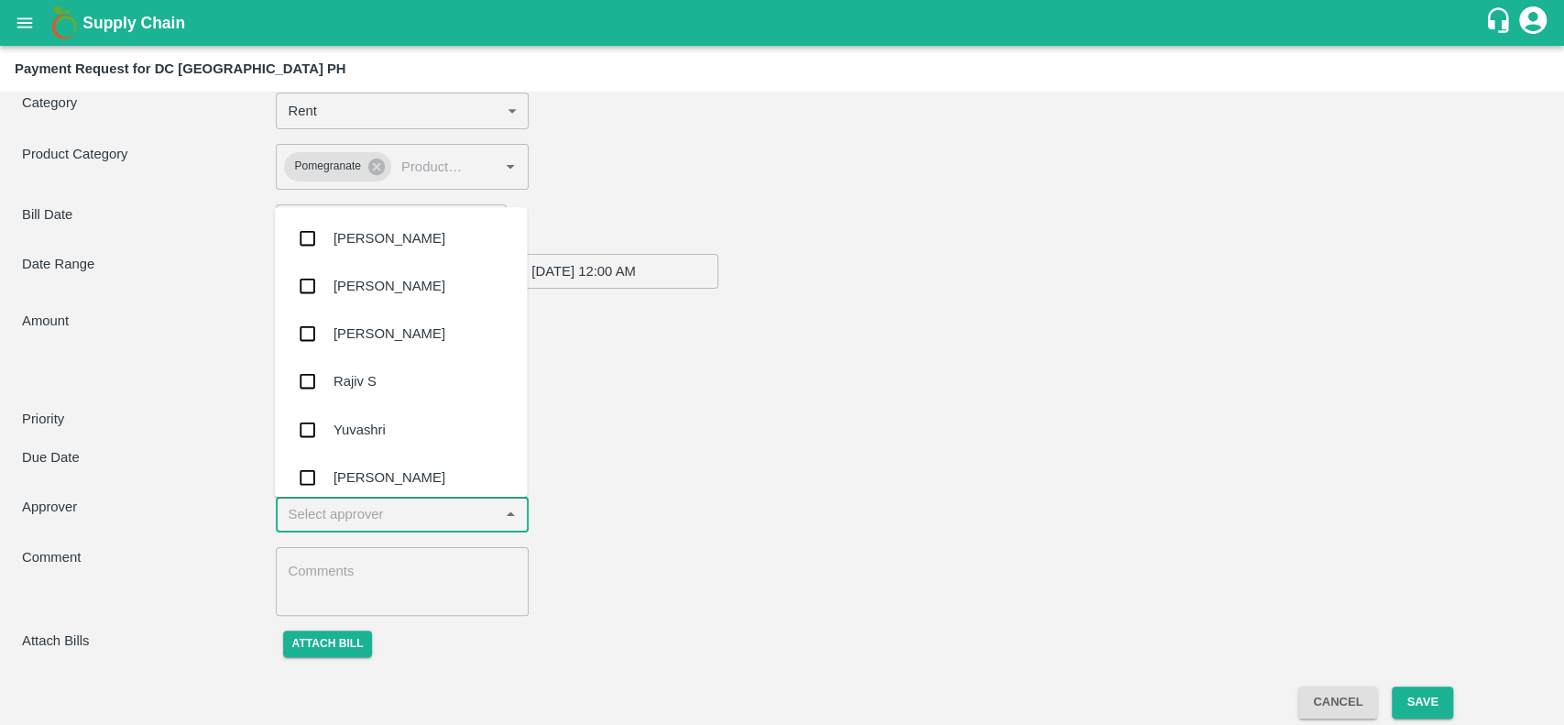
click at [417, 502] on input "input" at bounding box center [387, 514] width 213 height 24
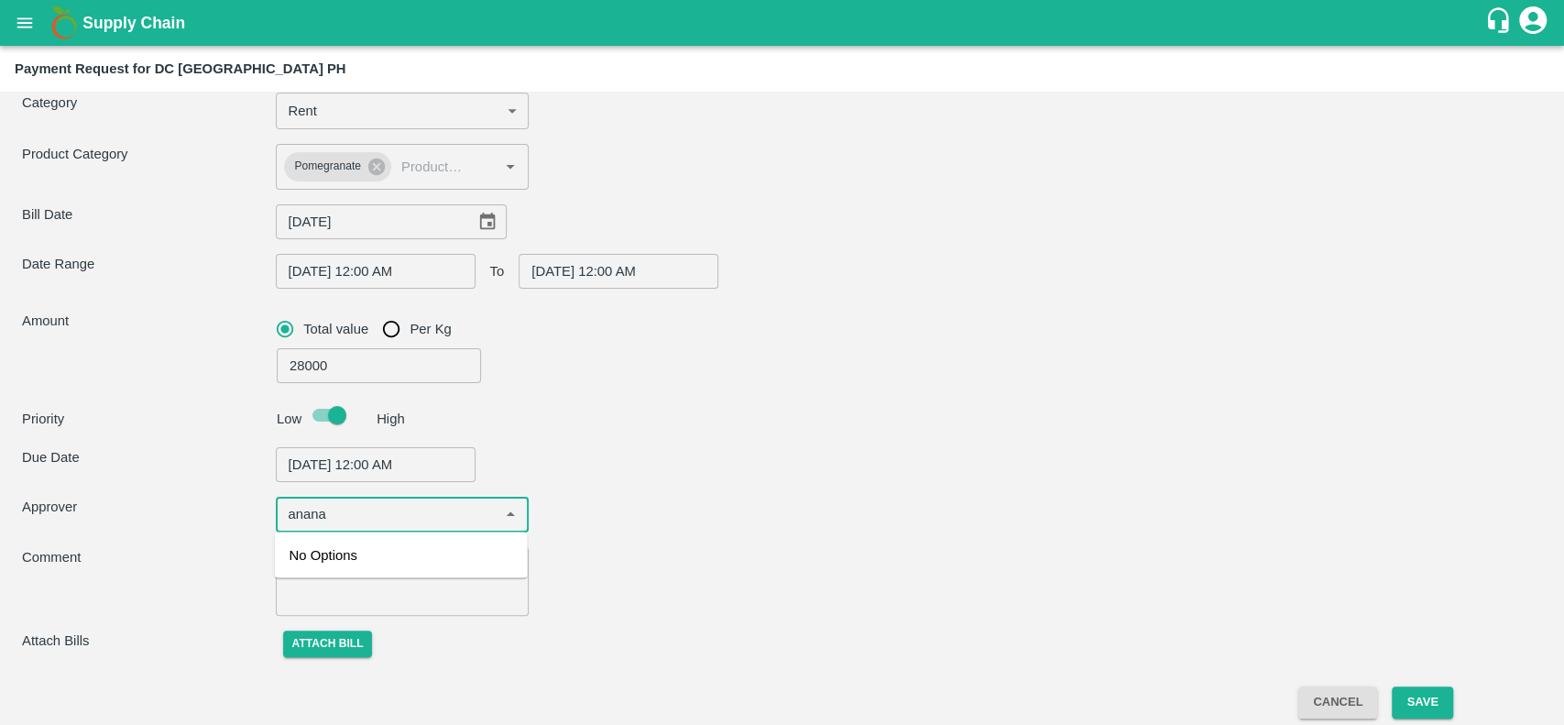
type input "anan"
click at [418, 553] on div "[PERSON_NAME]" at bounding box center [390, 562] width 112 height 20
type input "[PERSON_NAME] -7410766305(Service Provider)"
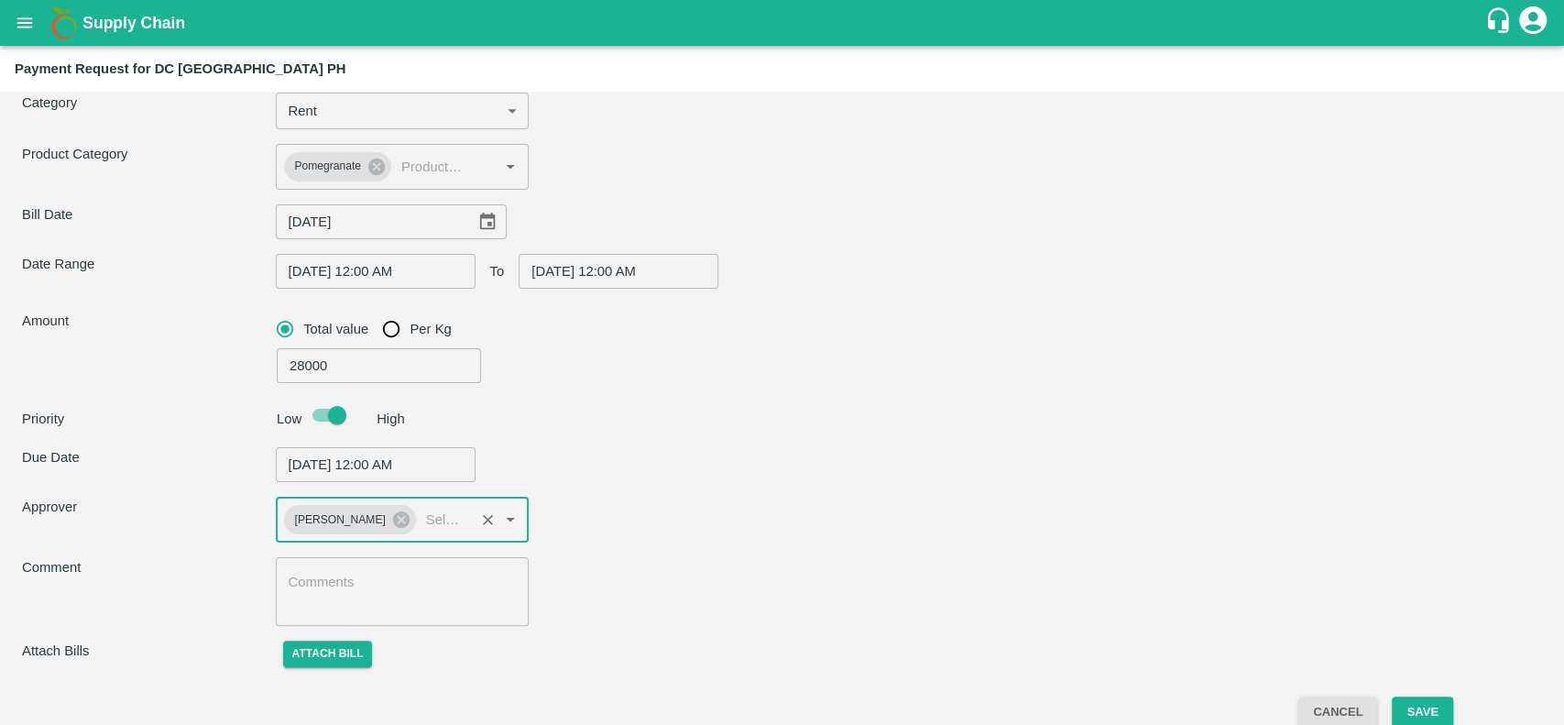
scroll to position [0, 0]
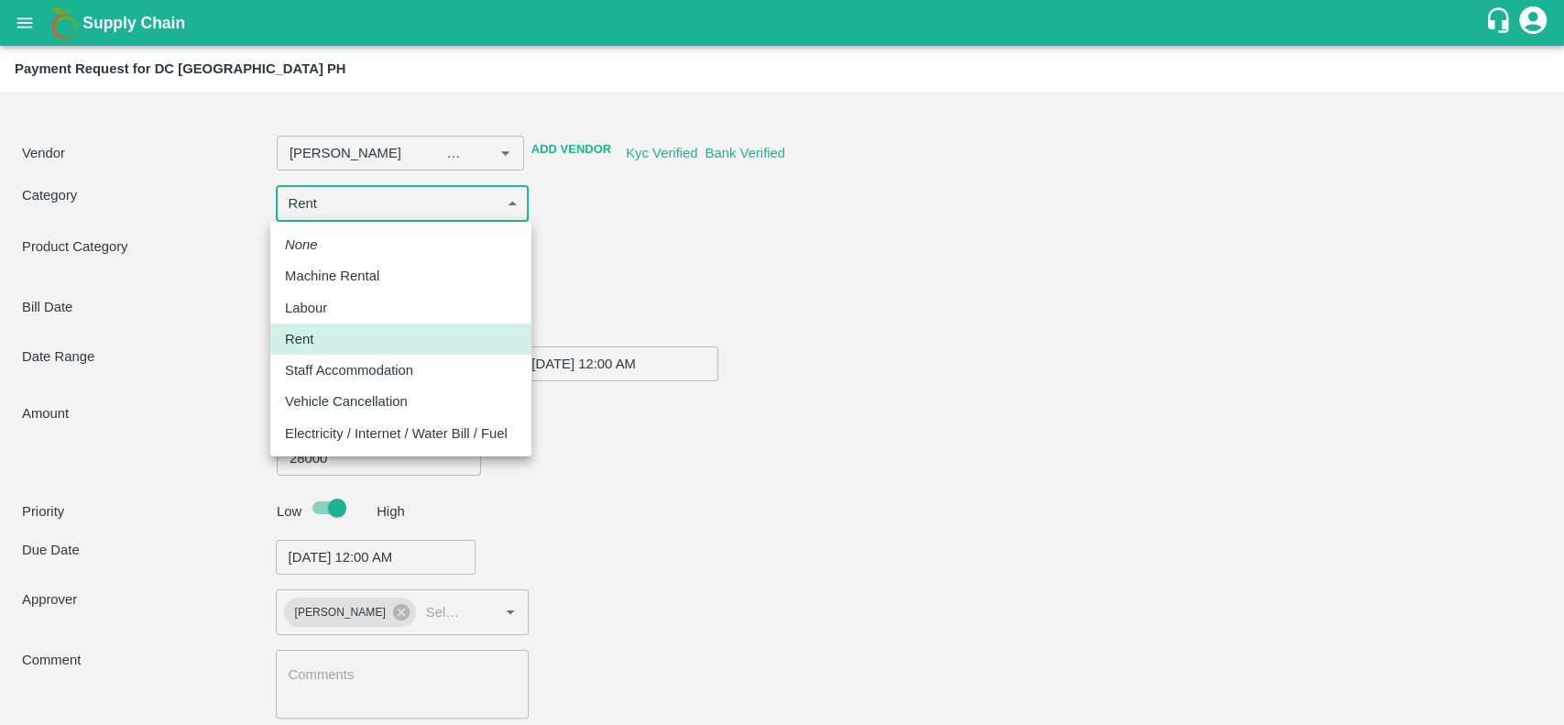
click at [517, 198] on body "Supply Chain Payment Request for DC [GEOGRAPHIC_DATA] PH Vendor ​ Add Vendor Ky…" at bounding box center [782, 362] width 1564 height 725
click at [645, 261] on div at bounding box center [782, 362] width 1564 height 725
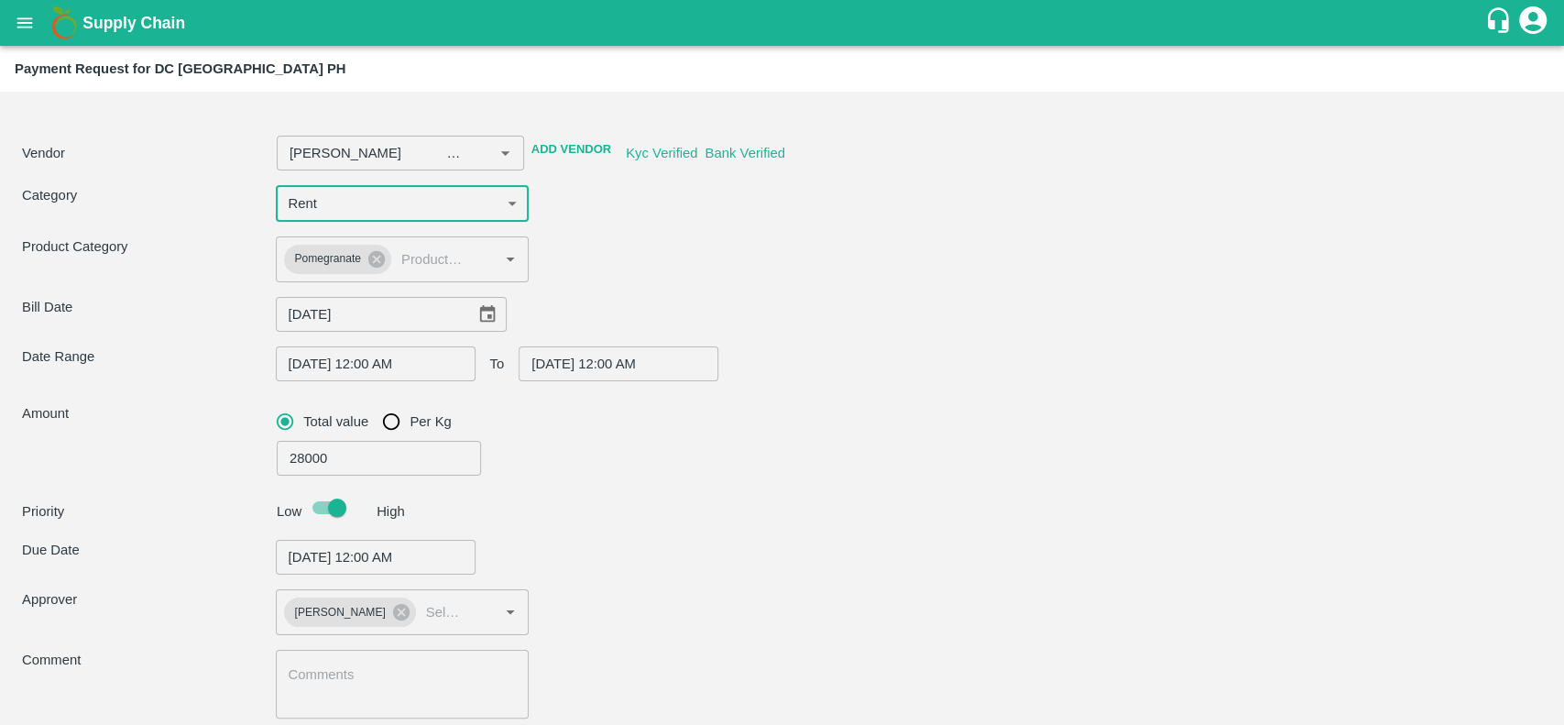
scroll to position [103, 0]
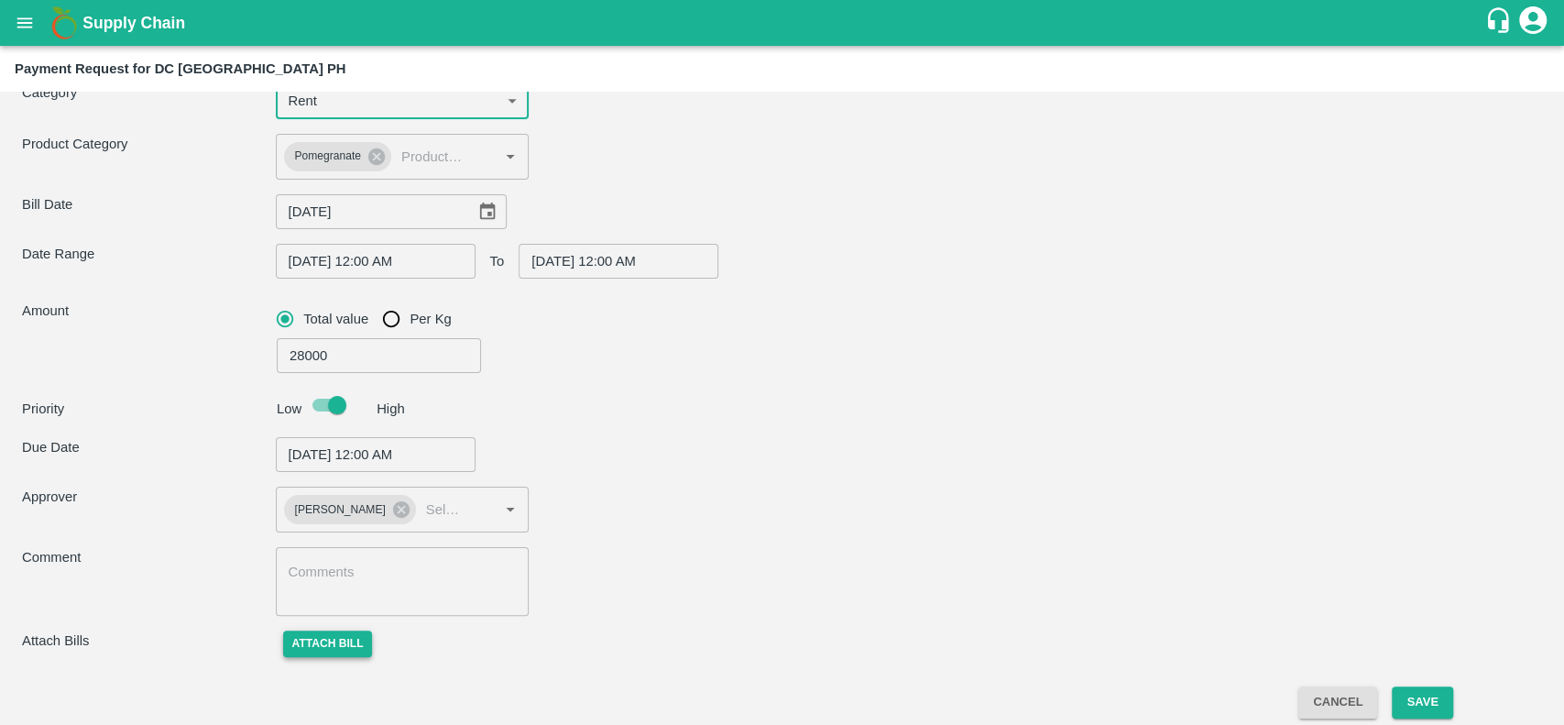
click at [351, 645] on button "Attach bill" at bounding box center [328, 643] width 90 height 27
type input "[PERSON_NAME] -7410766305(Service Provider)"
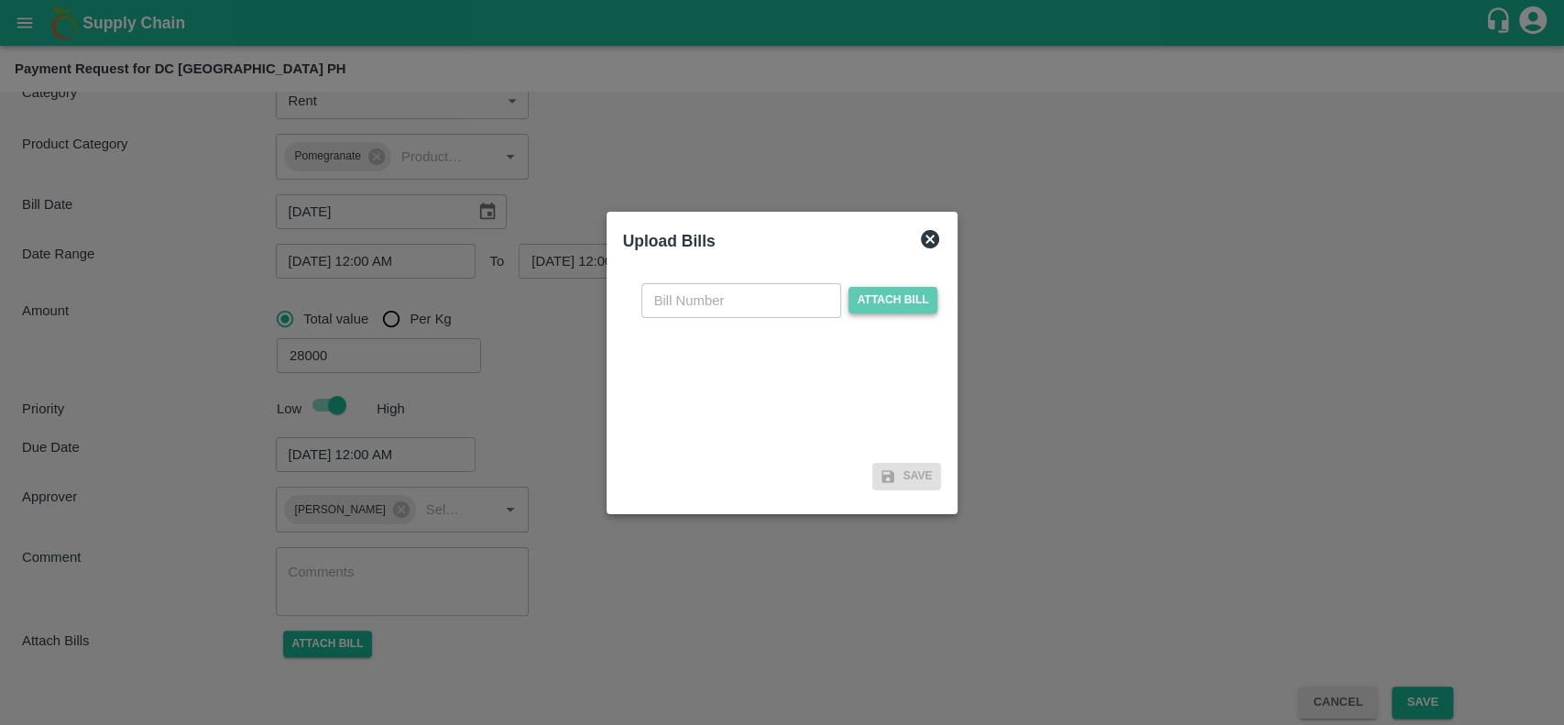
click at [906, 296] on span "Attach bill" at bounding box center [893, 300] width 90 height 27
click at [0, 0] on input "Attach bill" at bounding box center [0, 0] width 0 height 0
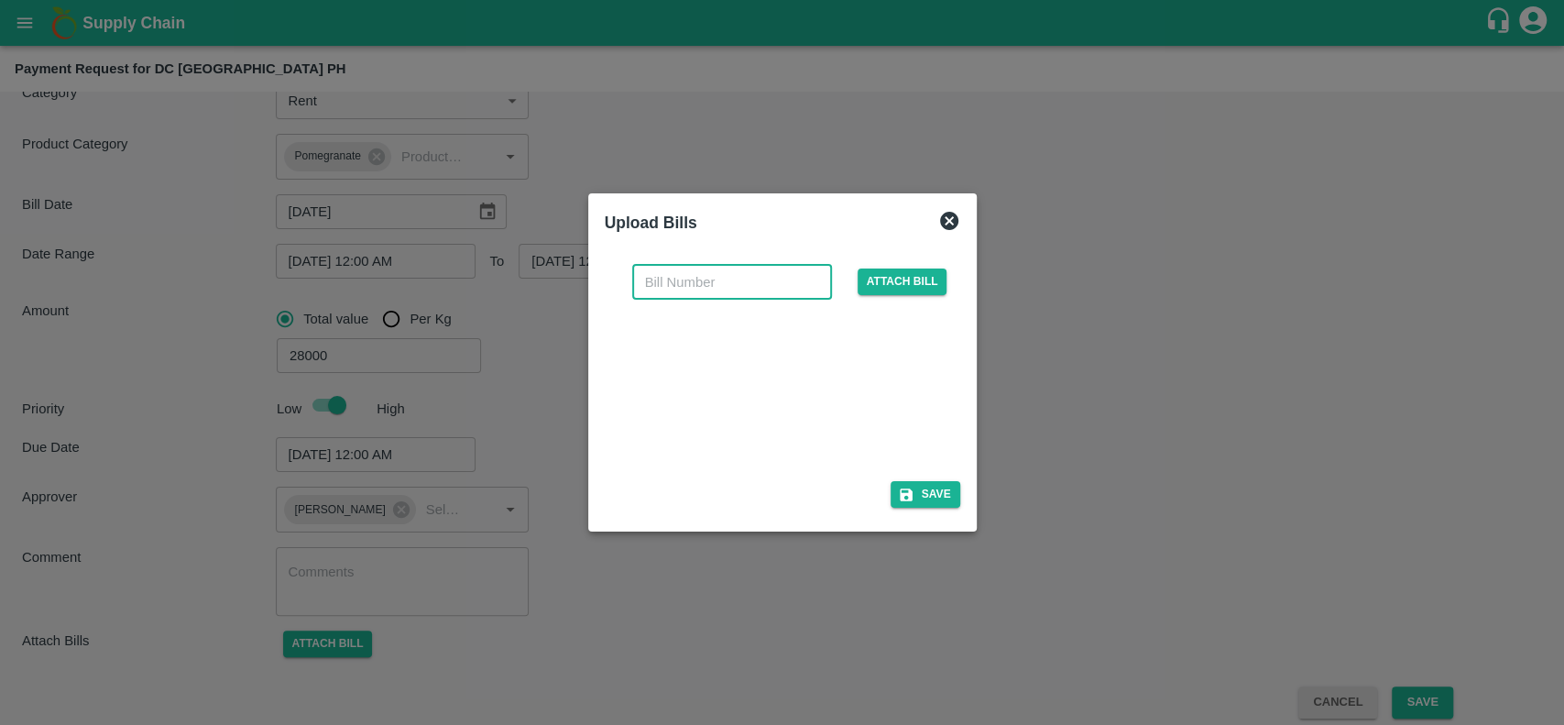
click at [699, 268] on input "text" at bounding box center [732, 282] width 200 height 35
type input "149"
click at [968, 579] on div at bounding box center [782, 362] width 1564 height 725
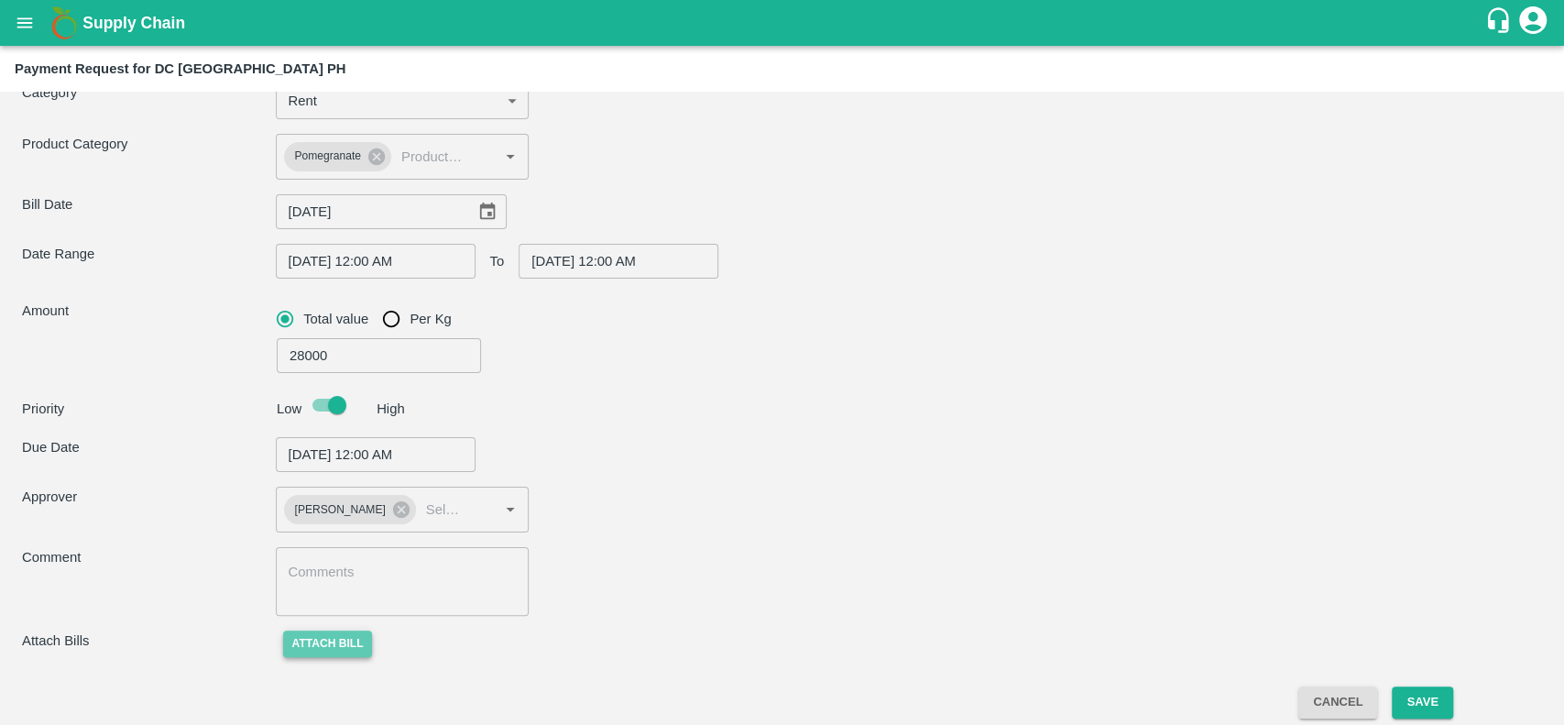
click at [348, 642] on button "Attach bill" at bounding box center [328, 643] width 90 height 27
type input "[PERSON_NAME] -7410766305(Service Provider)"
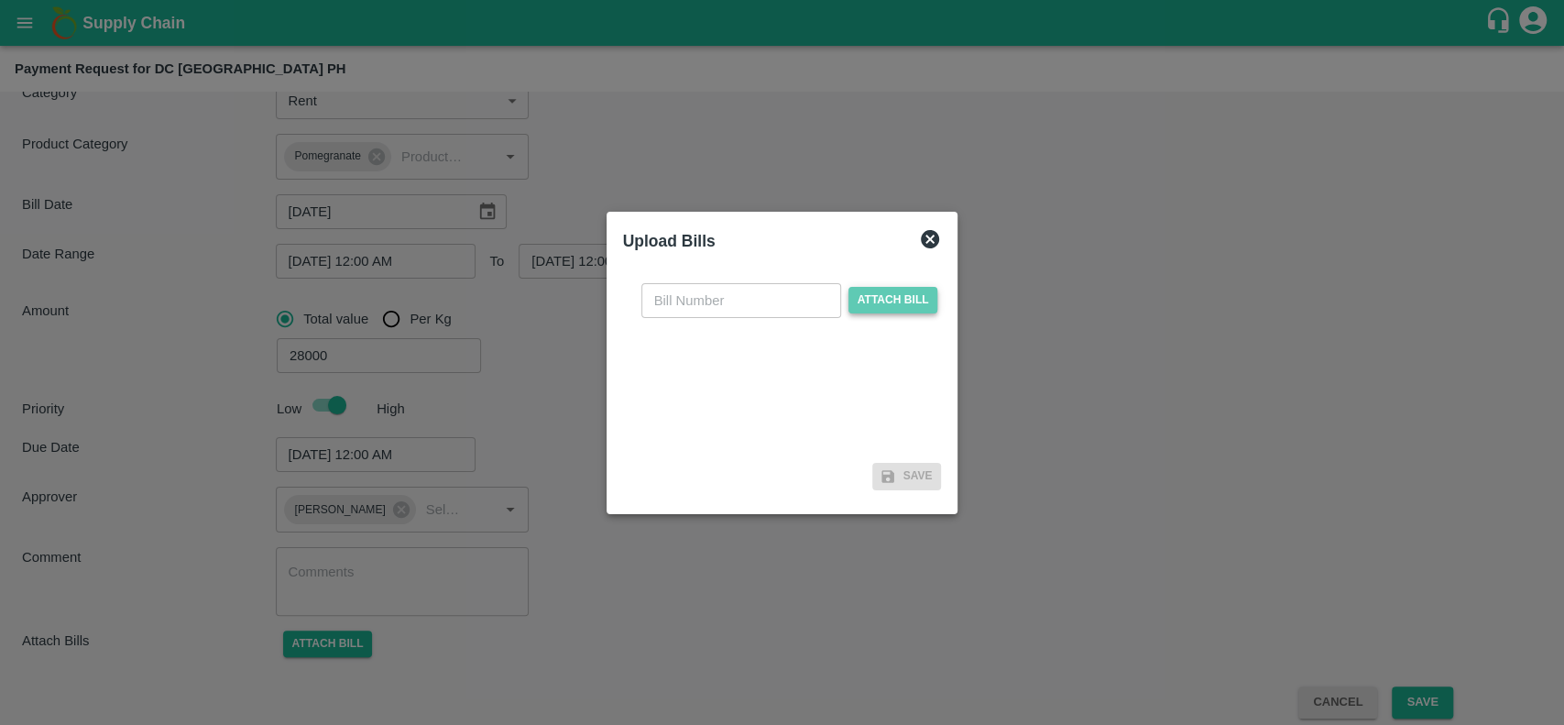
click at [880, 305] on span "Attach bill" at bounding box center [893, 300] width 90 height 27
click at [0, 0] on input "Attach bill" at bounding box center [0, 0] width 0 height 0
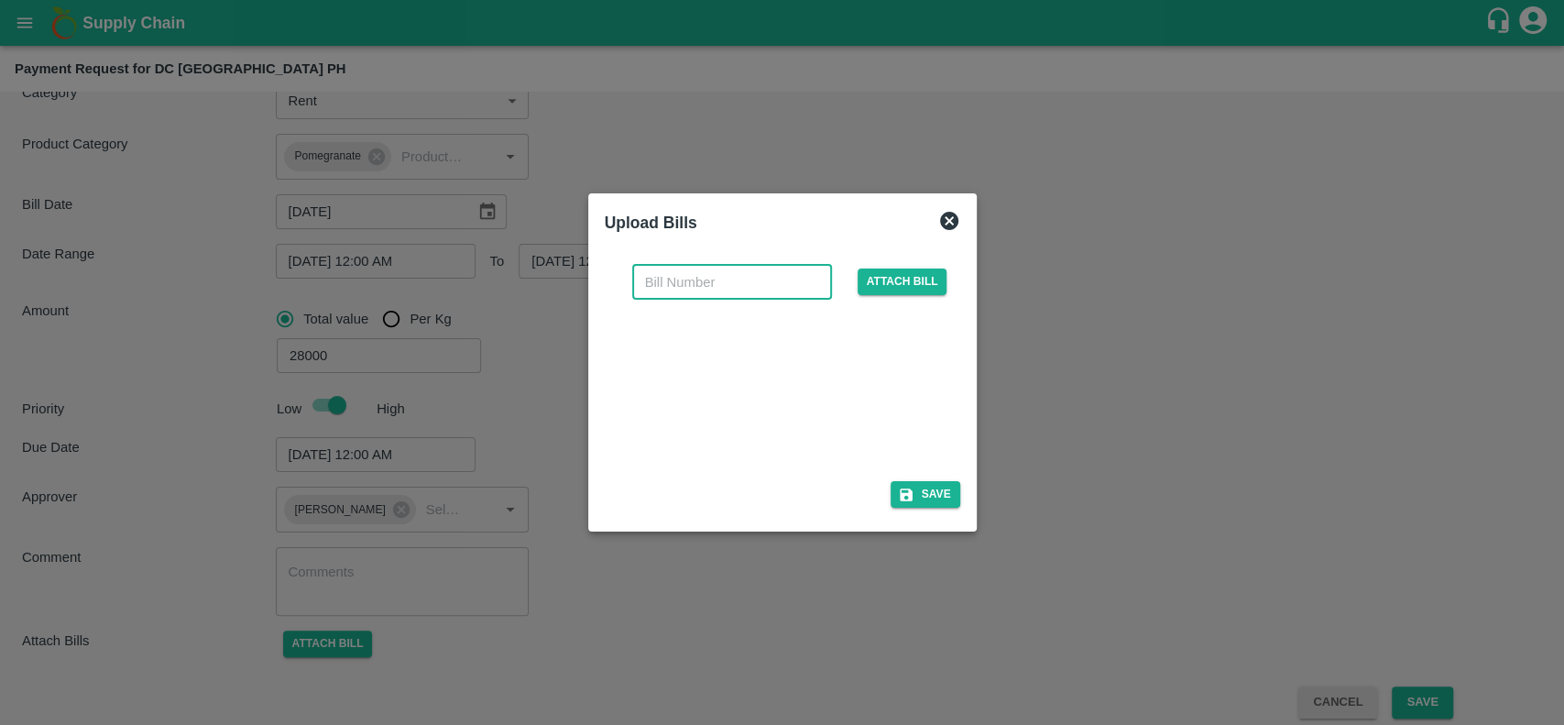
click at [718, 280] on input "text" at bounding box center [732, 282] width 200 height 35
type input "149"
click at [1102, 390] on div at bounding box center [782, 362] width 1564 height 725
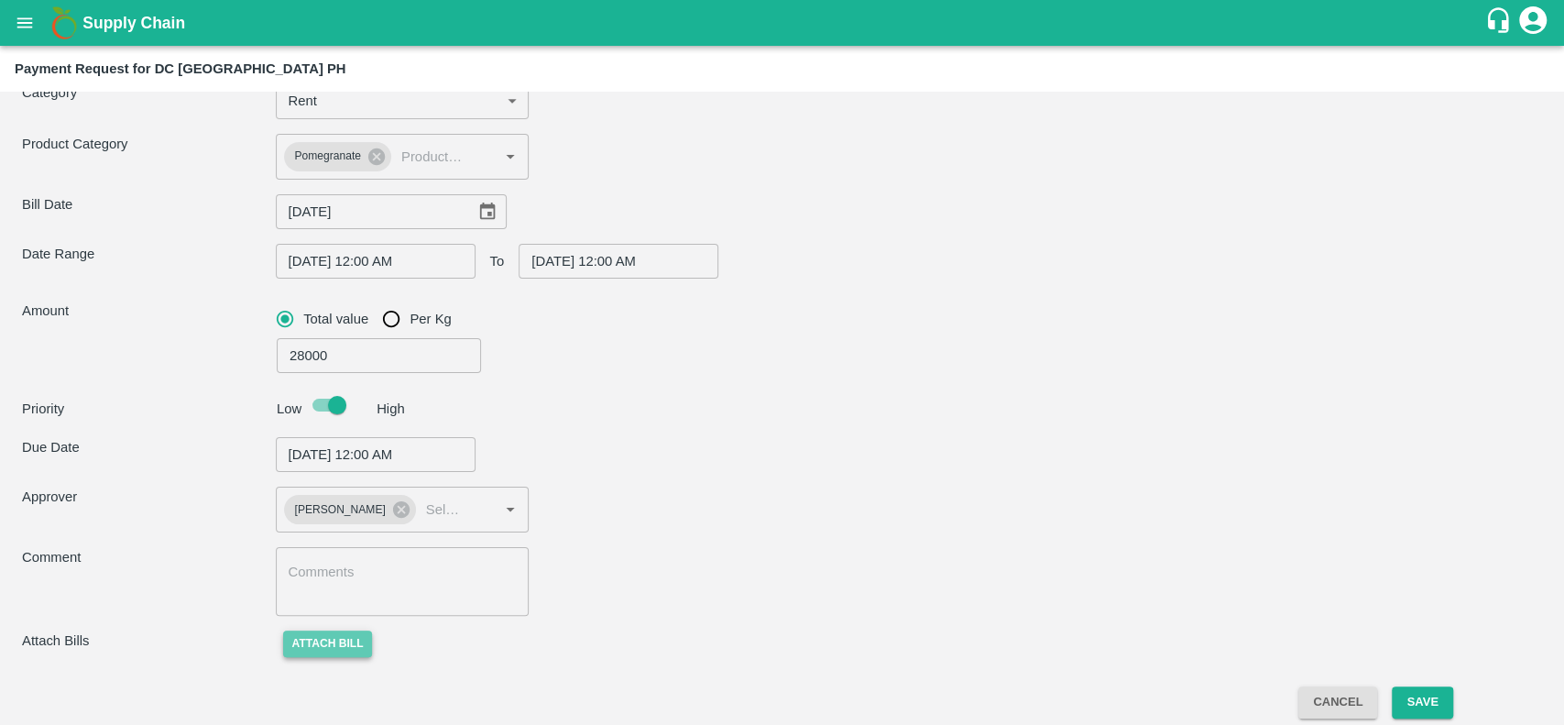
click at [323, 631] on button "Attach bill" at bounding box center [328, 643] width 90 height 27
type input "[PERSON_NAME] -7410766305(Service Provider)"
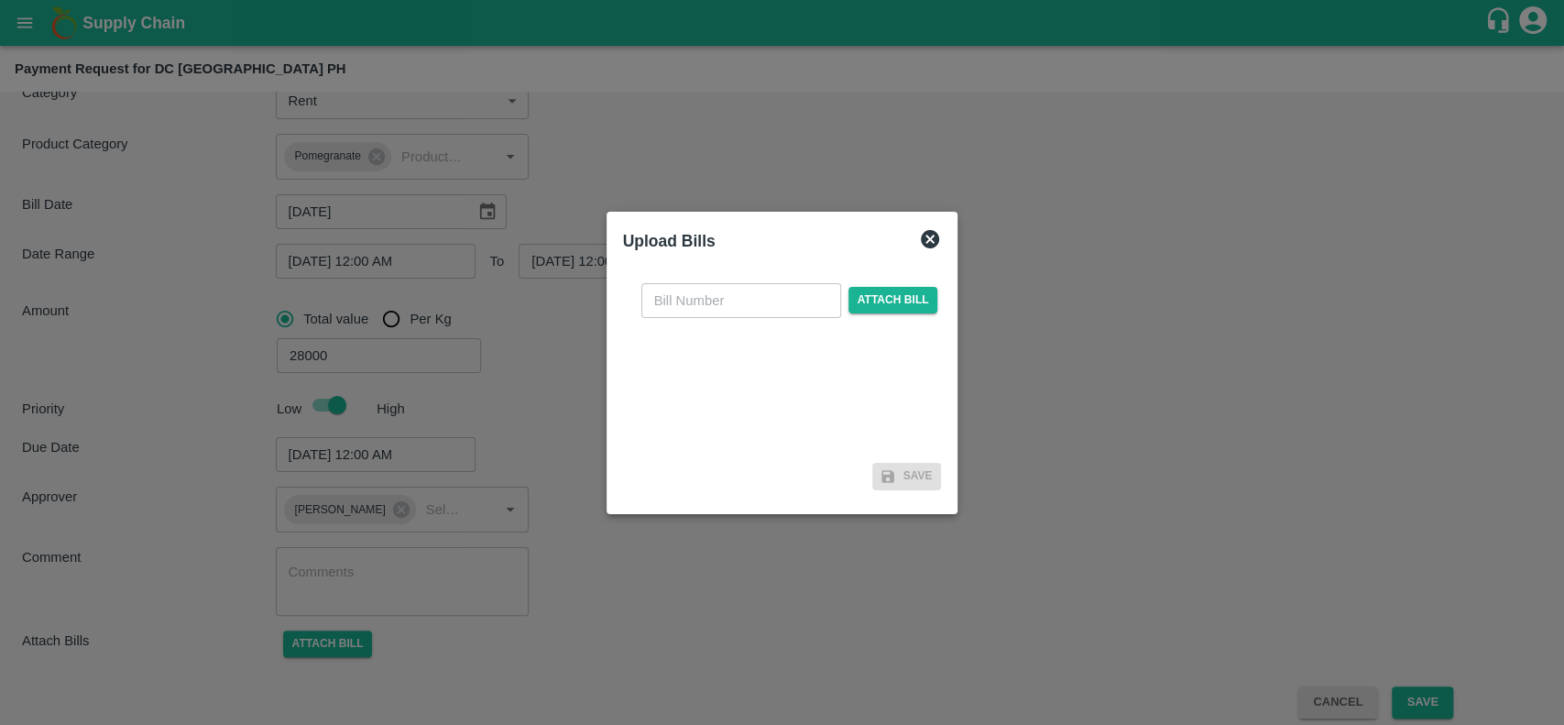
click at [902, 285] on div "​ Attach bill" at bounding box center [790, 300] width 304 height 35
click at [912, 297] on span "Attach bill" at bounding box center [893, 300] width 90 height 27
click at [0, 0] on input "Attach bill" at bounding box center [0, 0] width 0 height 0
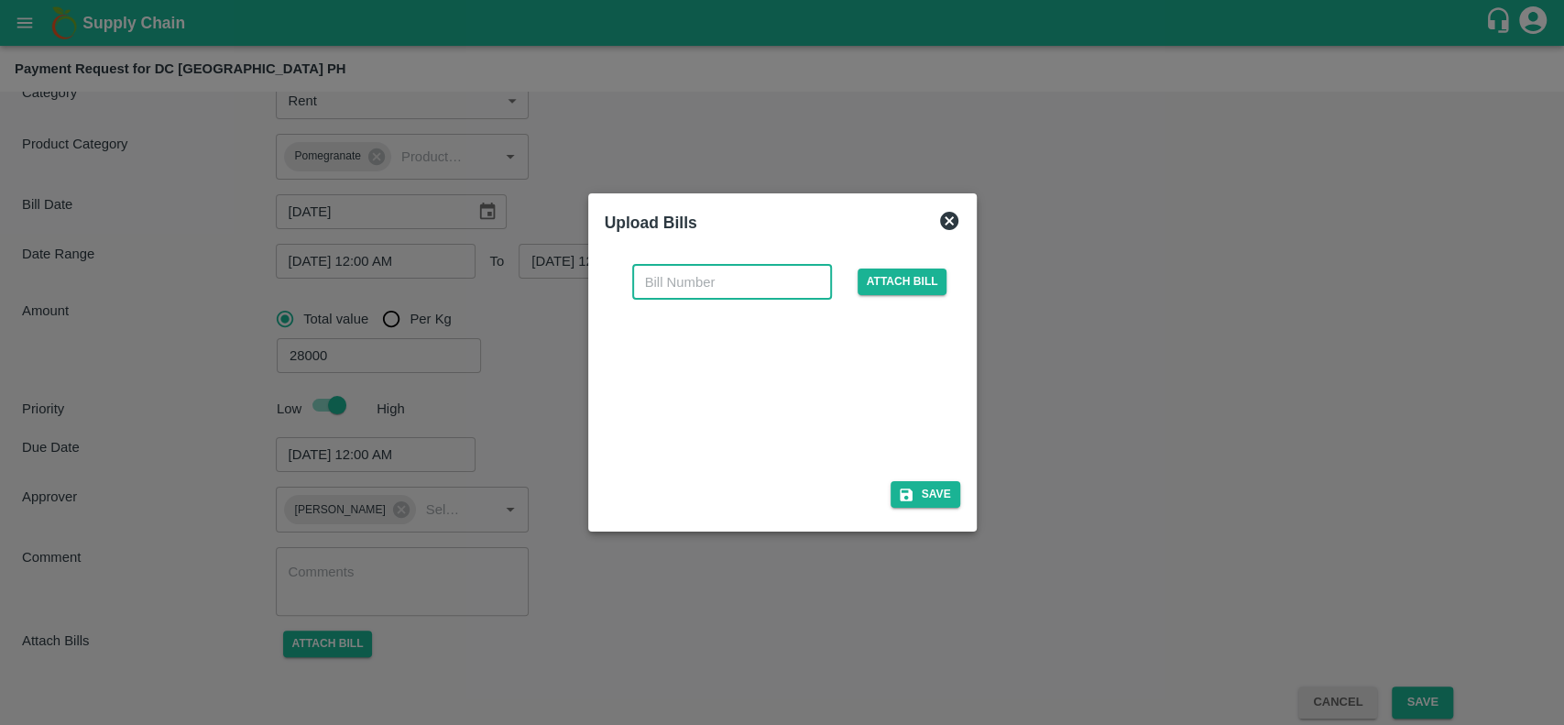
click at [731, 276] on input "text" at bounding box center [732, 282] width 200 height 35
type input "149"
click at [922, 497] on button "Save" at bounding box center [926, 494] width 70 height 27
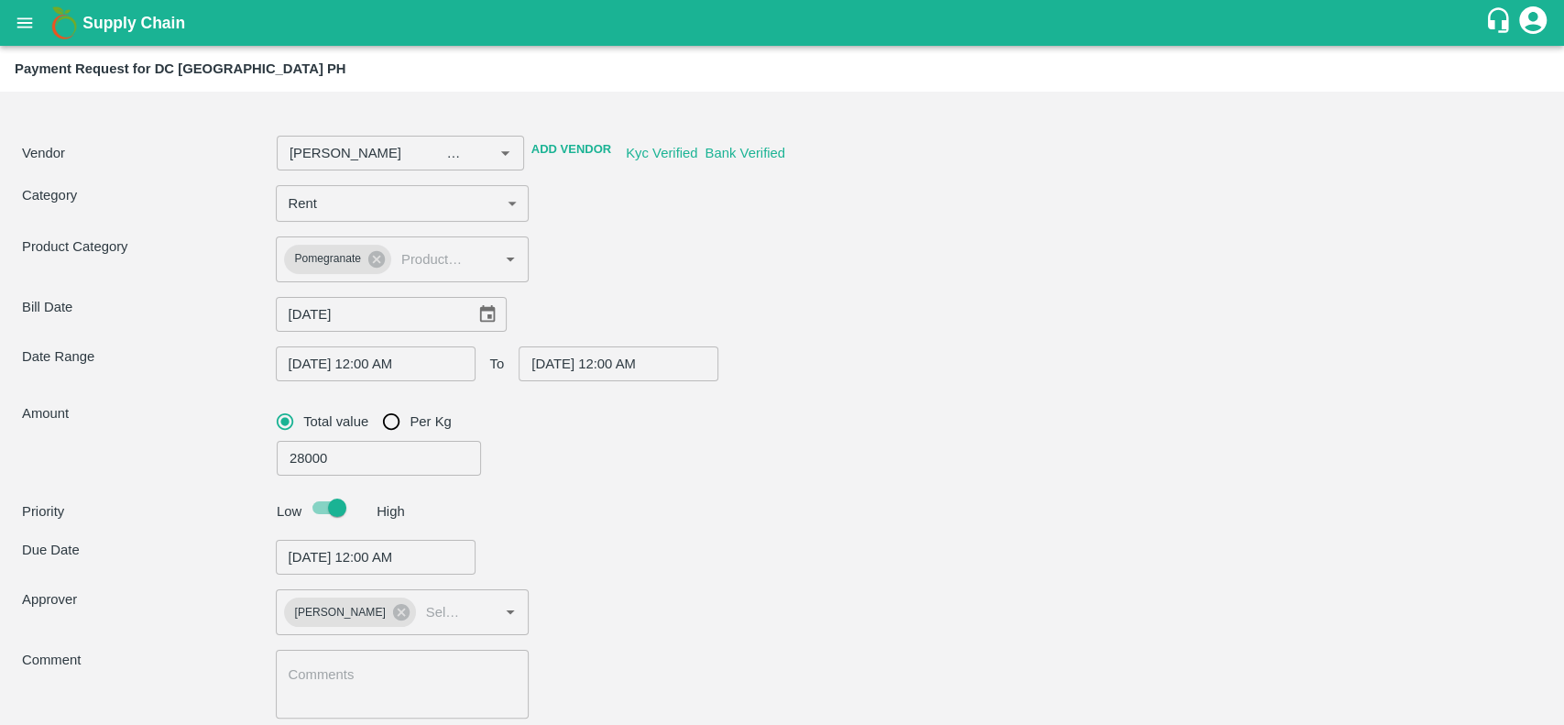
scroll to position [200, 0]
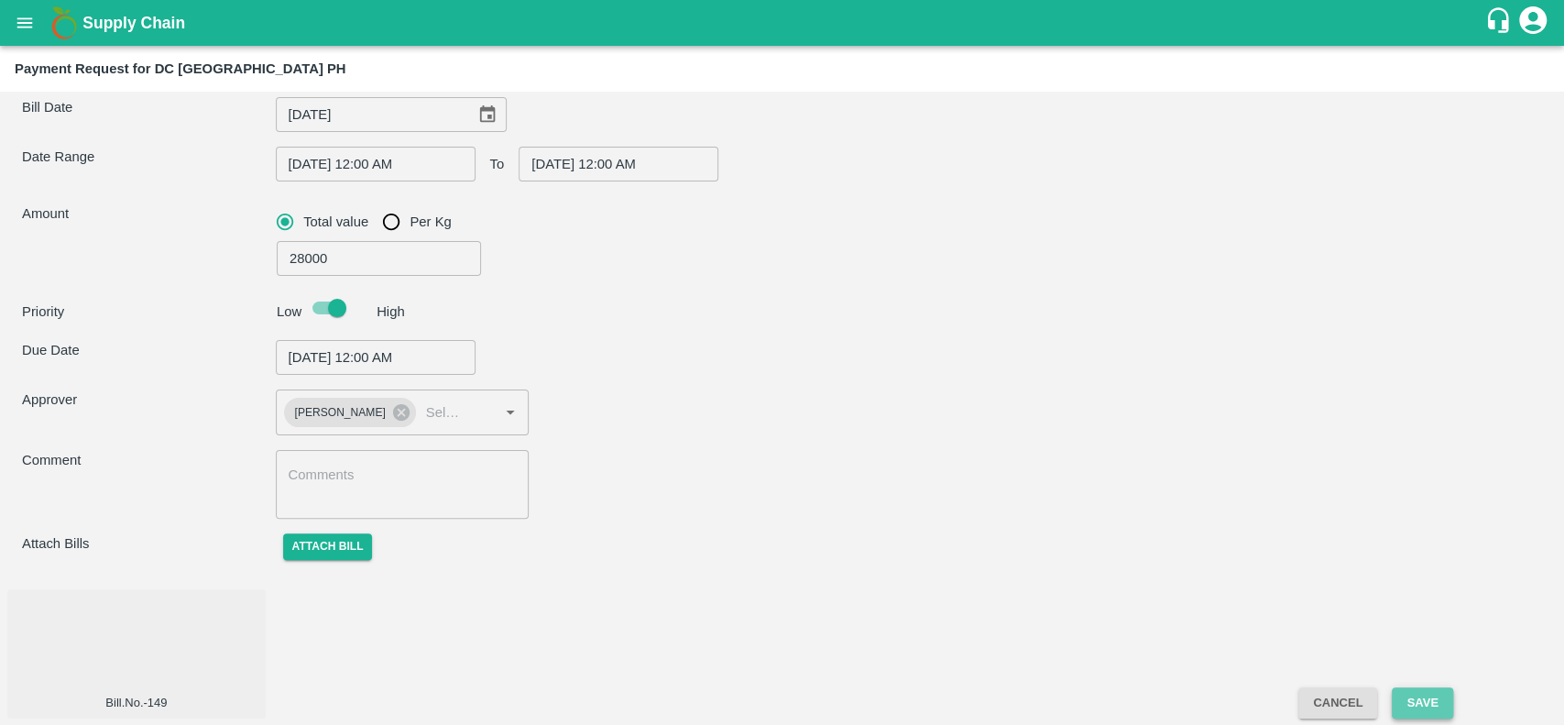
click at [1422, 700] on button "Save" at bounding box center [1422, 703] width 60 height 32
type input "[PERSON_NAME] -7410766305(Service Provider)"
